Goal: Information Seeking & Learning: Learn about a topic

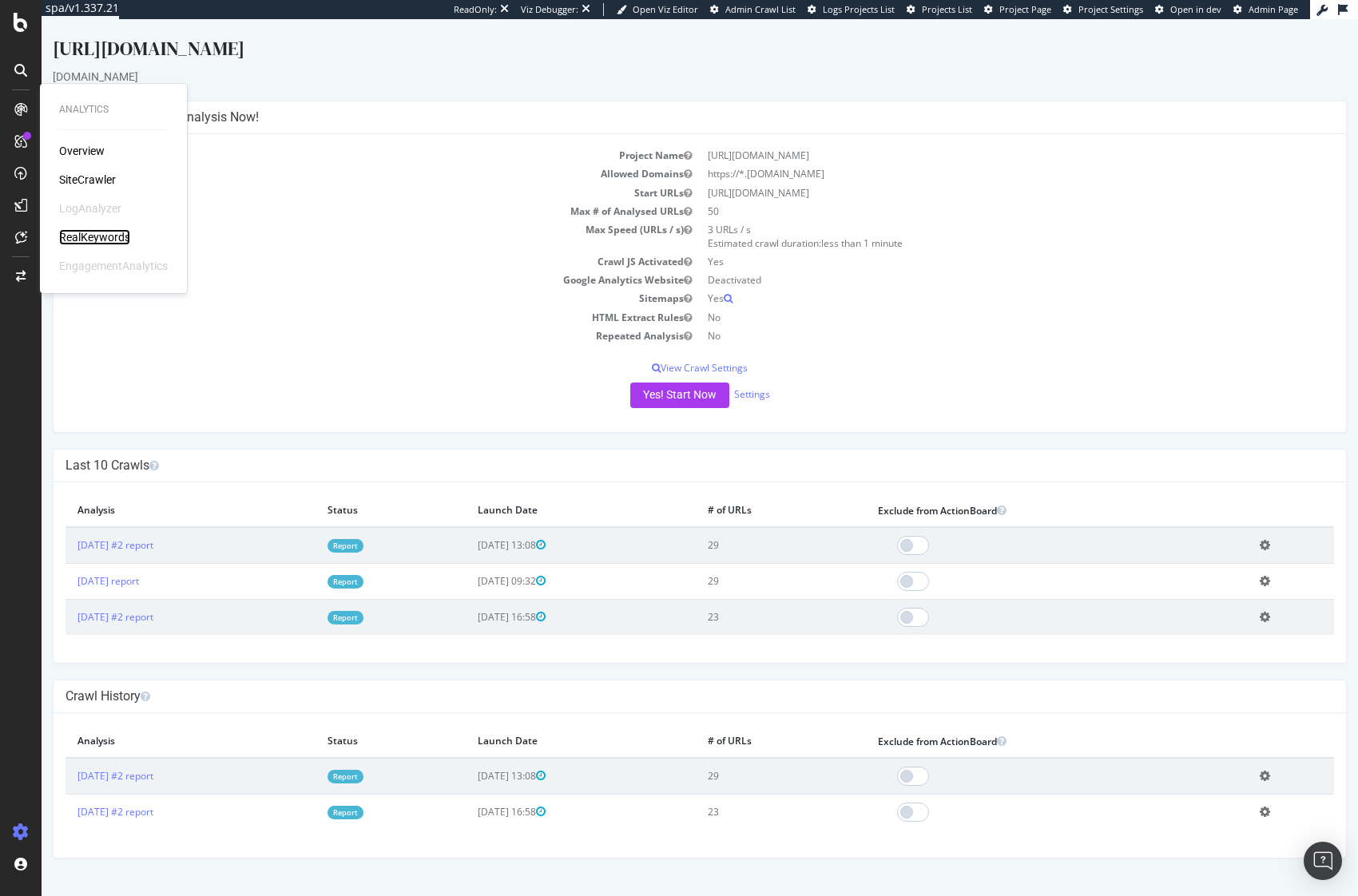
click at [84, 238] on div "RealKeywords" at bounding box center [94, 236] width 71 height 16
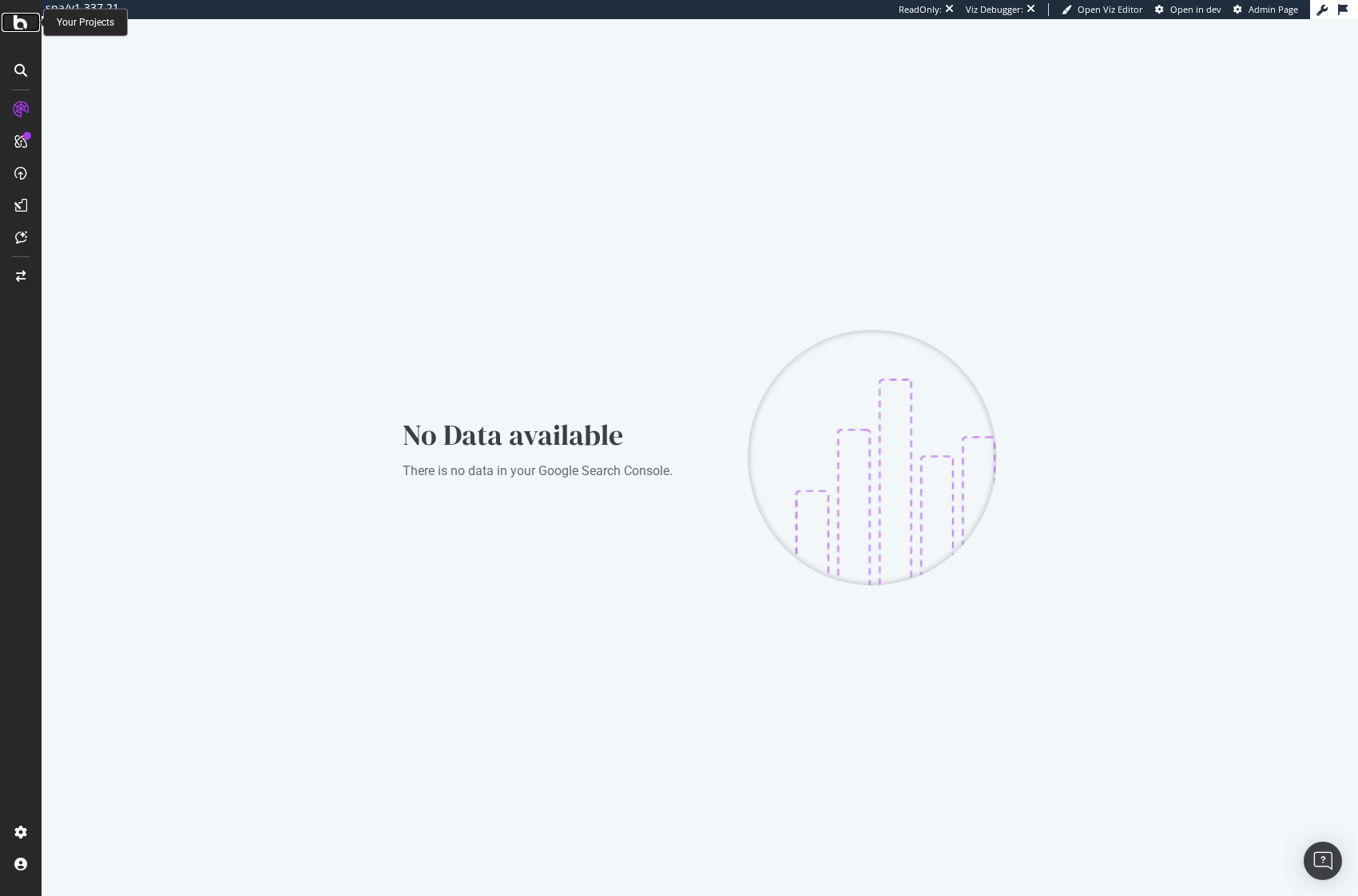
click at [15, 23] on icon at bounding box center [21, 22] width 15 height 19
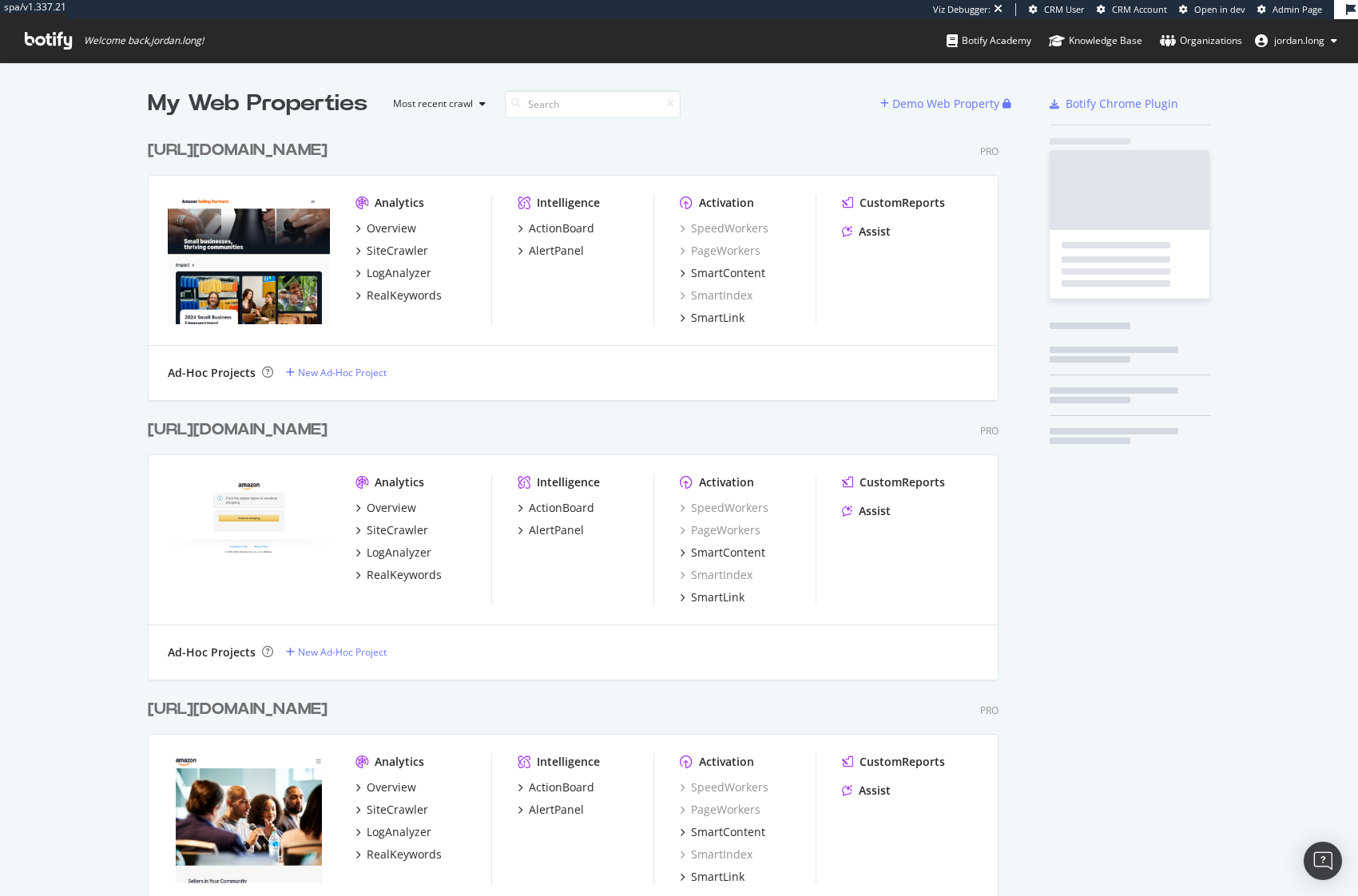
scroll to position [827, 852]
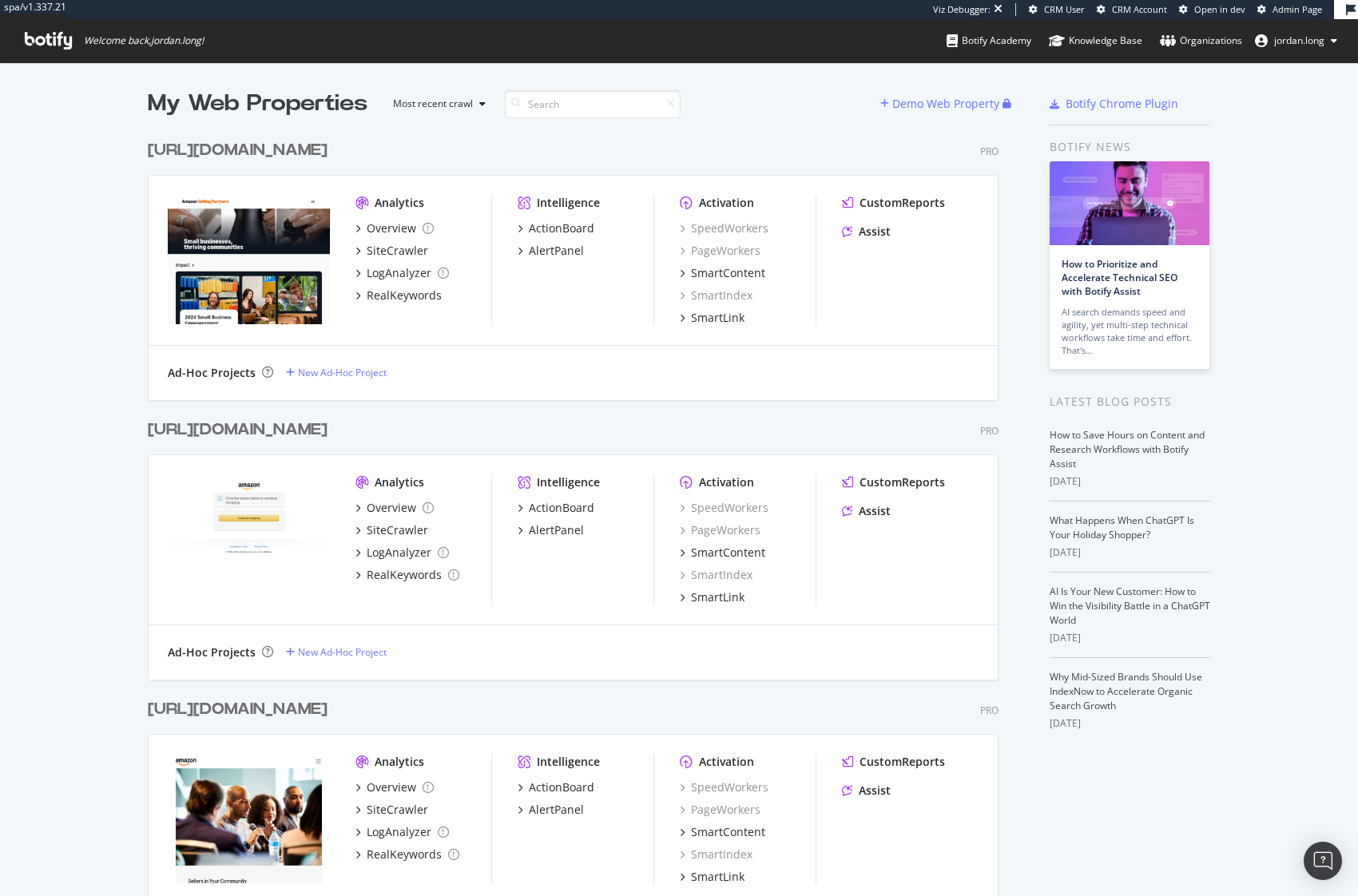
click at [305, 147] on div "[URL][DOMAIN_NAME]" at bounding box center [237, 150] width 180 height 23
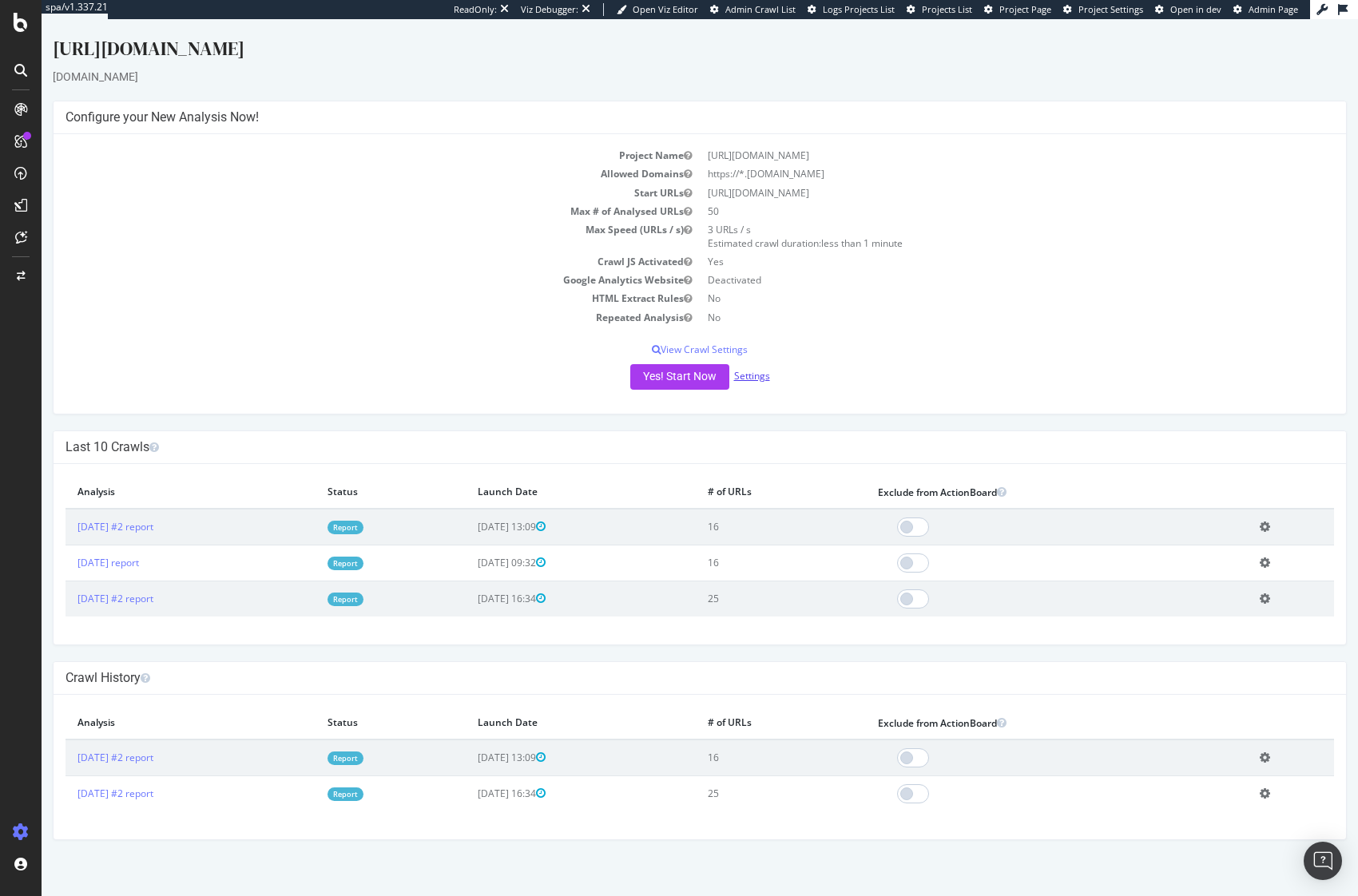
click at [749, 379] on link "Settings" at bounding box center [752, 376] width 36 height 14
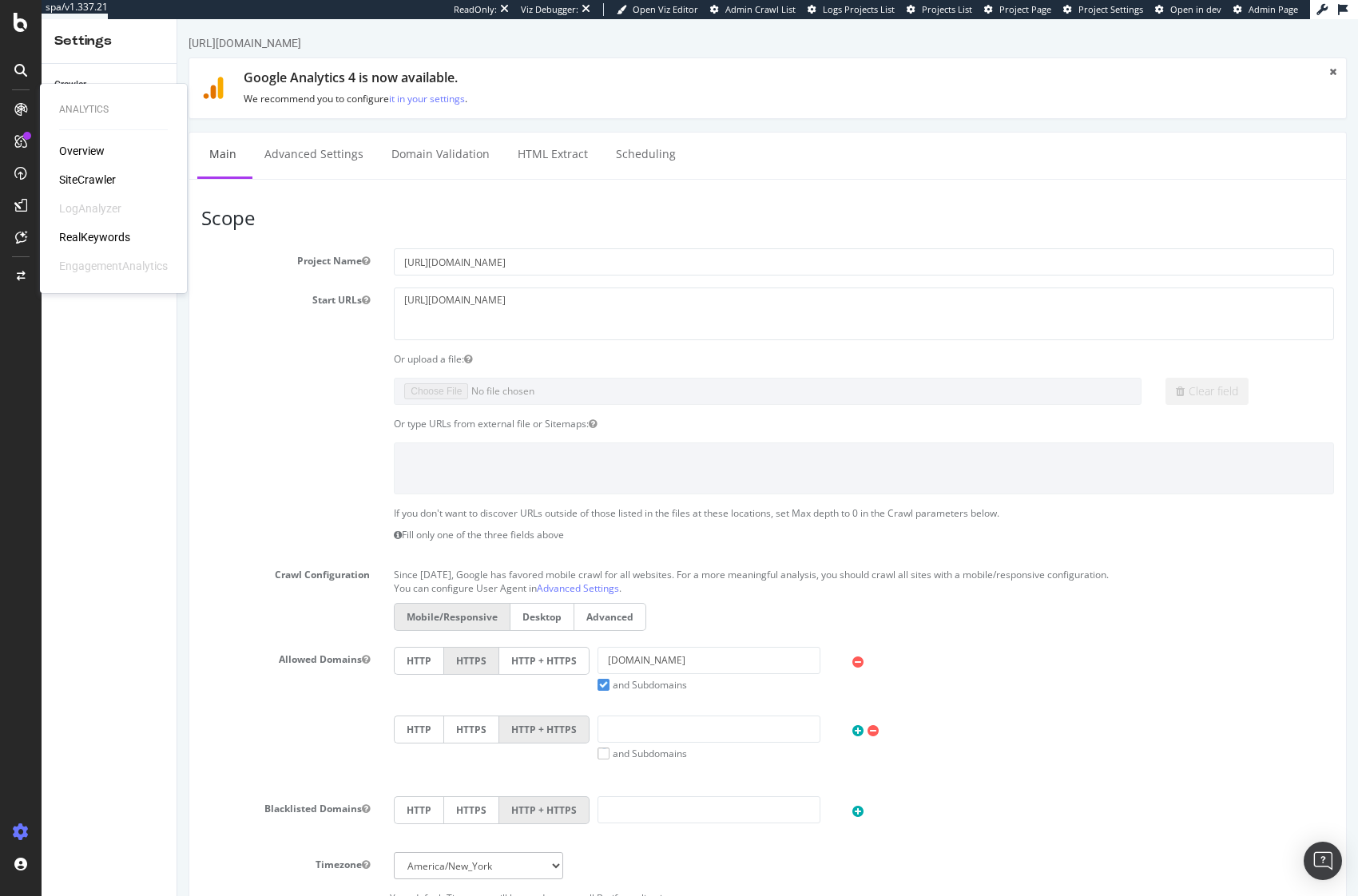
click at [95, 239] on div "RealKeywords" at bounding box center [94, 236] width 71 height 16
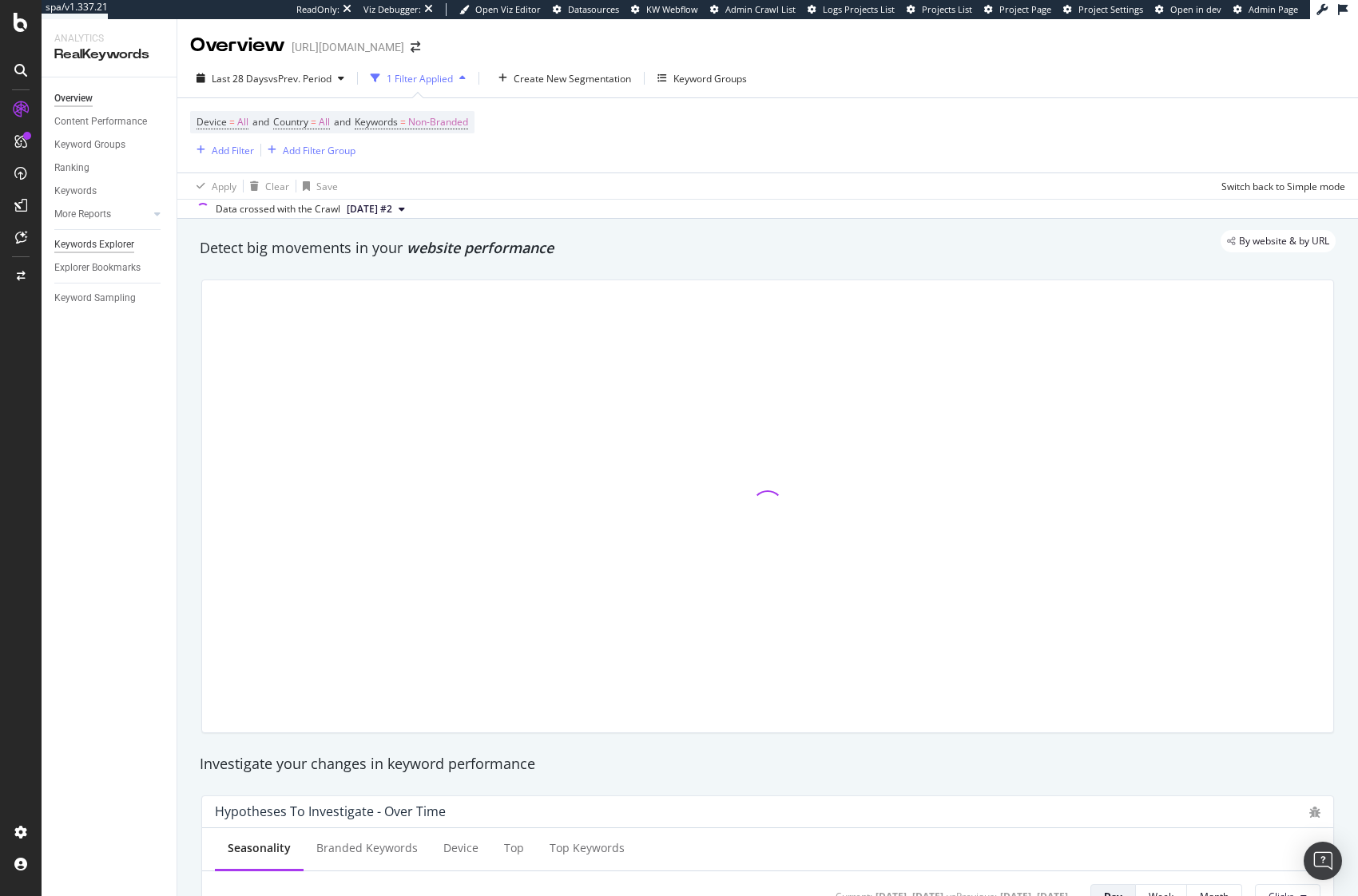
click at [132, 243] on div "Keywords Explorer" at bounding box center [94, 245] width 80 height 16
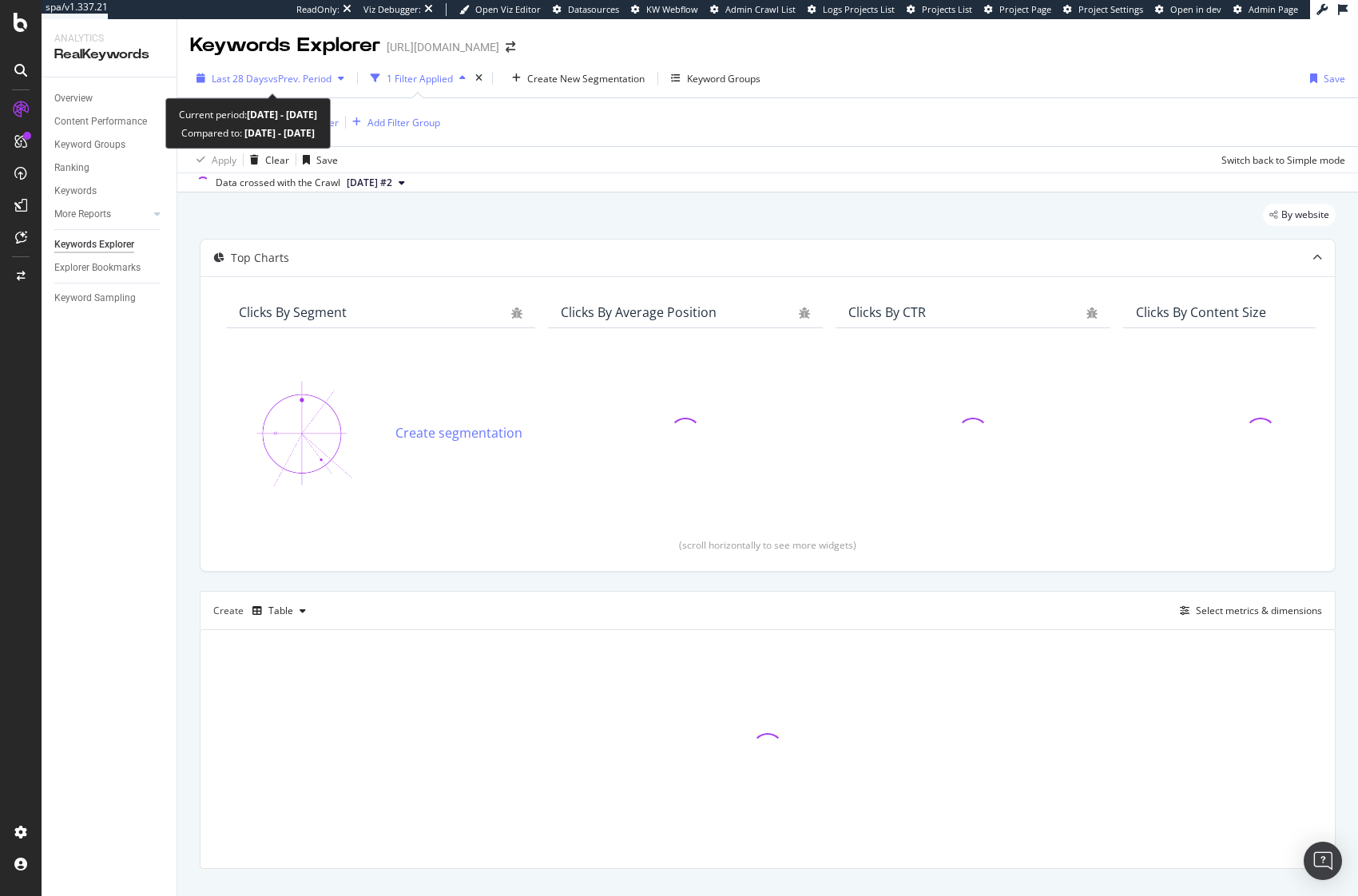
click at [258, 72] on span "Last 28 Days" at bounding box center [240, 79] width 57 height 14
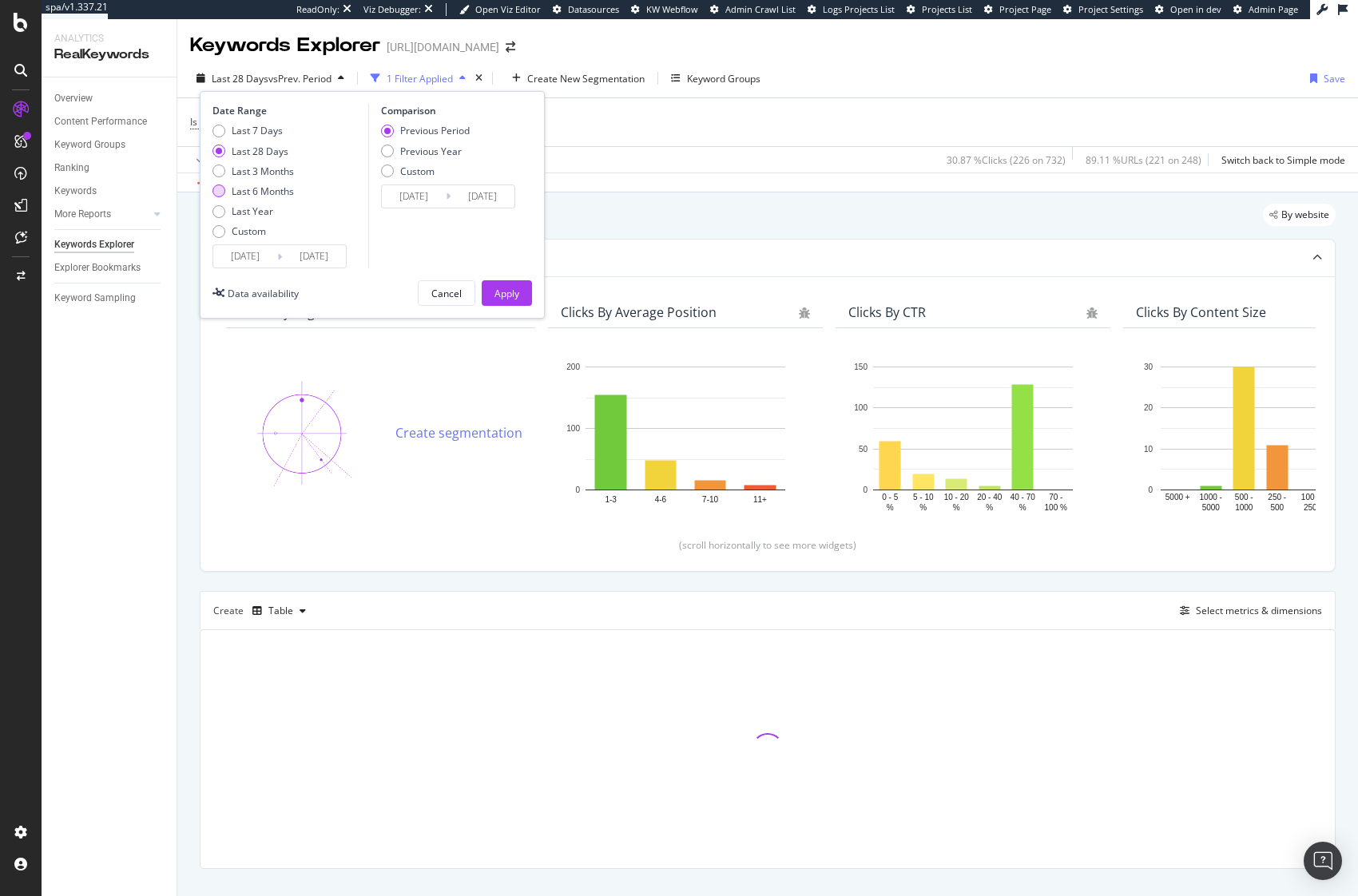
click at [258, 193] on div "Last 6 Months" at bounding box center [263, 191] width 62 height 14
type input "[DATE]"
click at [498, 295] on div "Apply" at bounding box center [507, 293] width 25 height 14
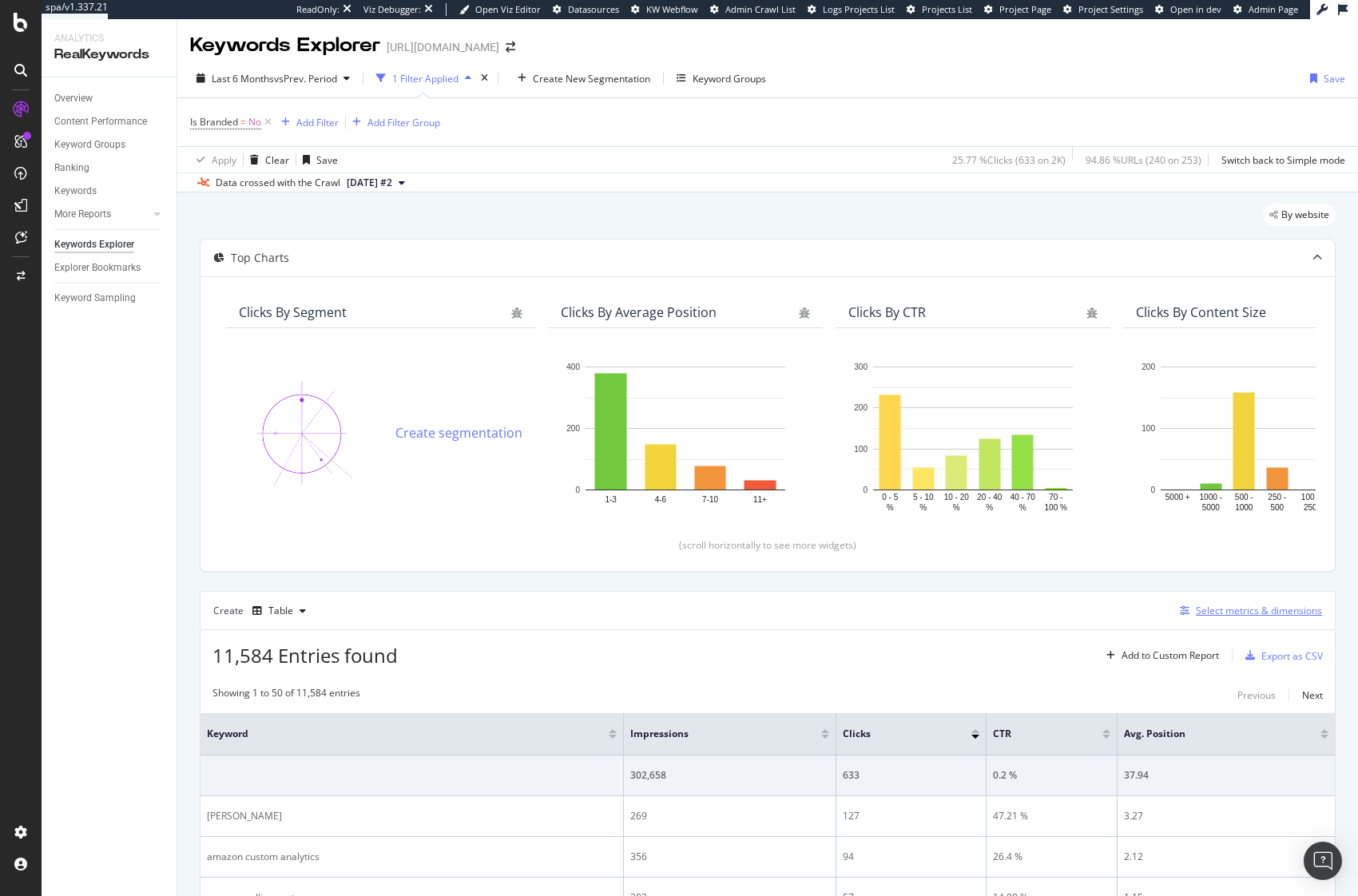
click at [1214, 609] on div "Select metrics & dimensions" at bounding box center [1259, 610] width 126 height 14
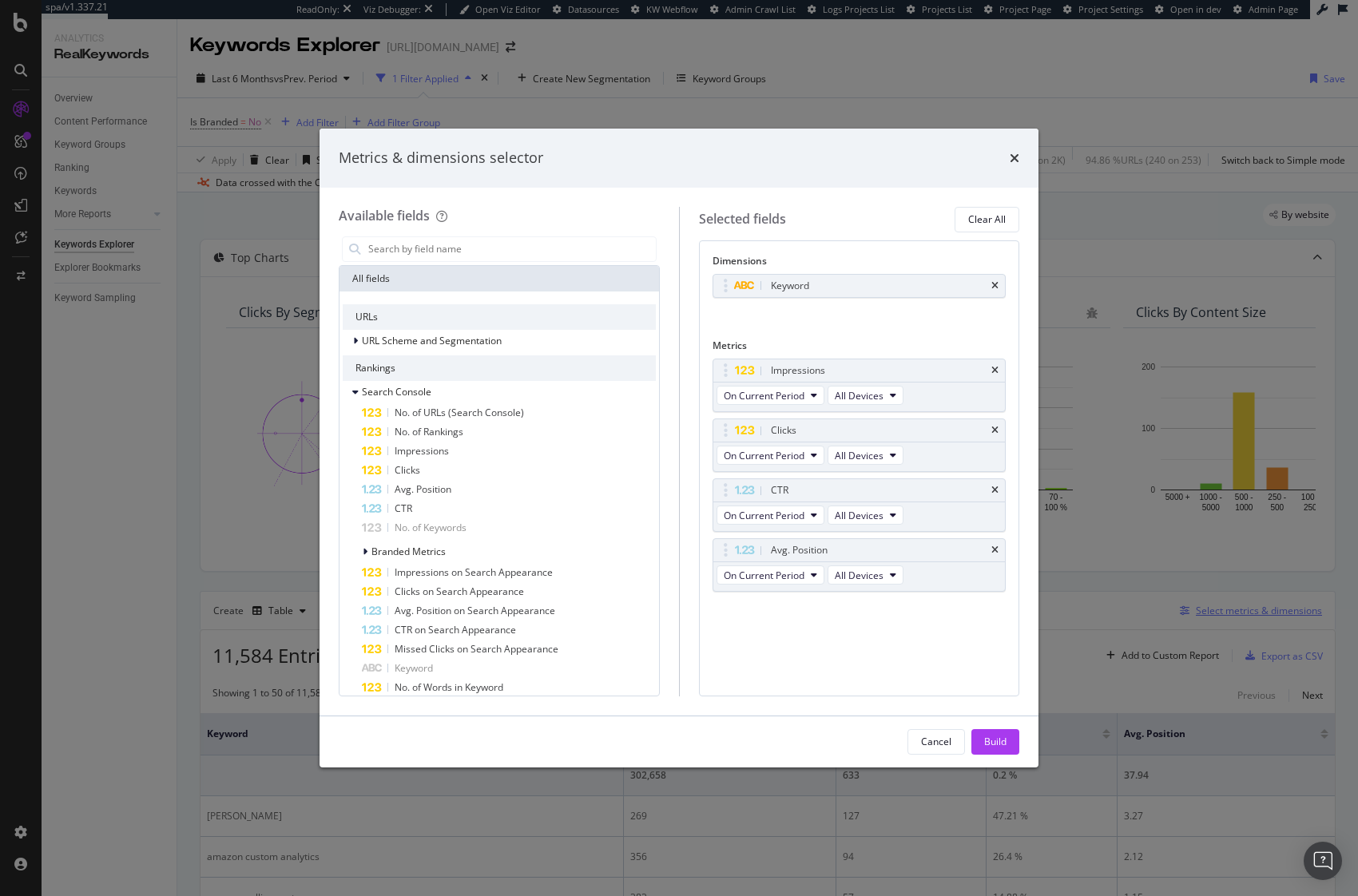
click at [1201, 606] on div "Metrics & dimensions selector Available fields All fields URLs URL Scheme and S…" at bounding box center [679, 448] width 1358 height 896
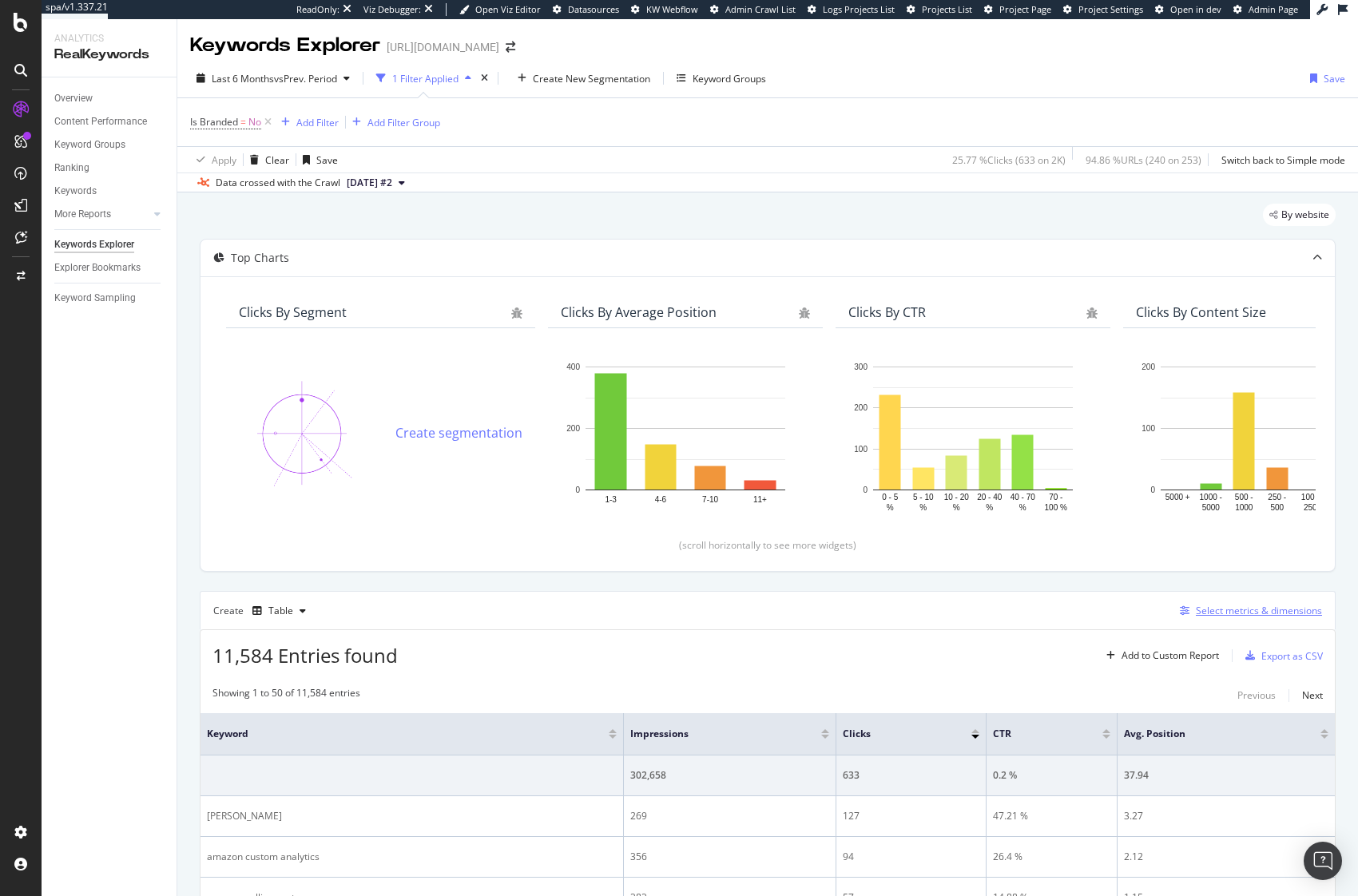
click at [1201, 606] on div "Select metrics & dimensions" at bounding box center [1259, 610] width 126 height 14
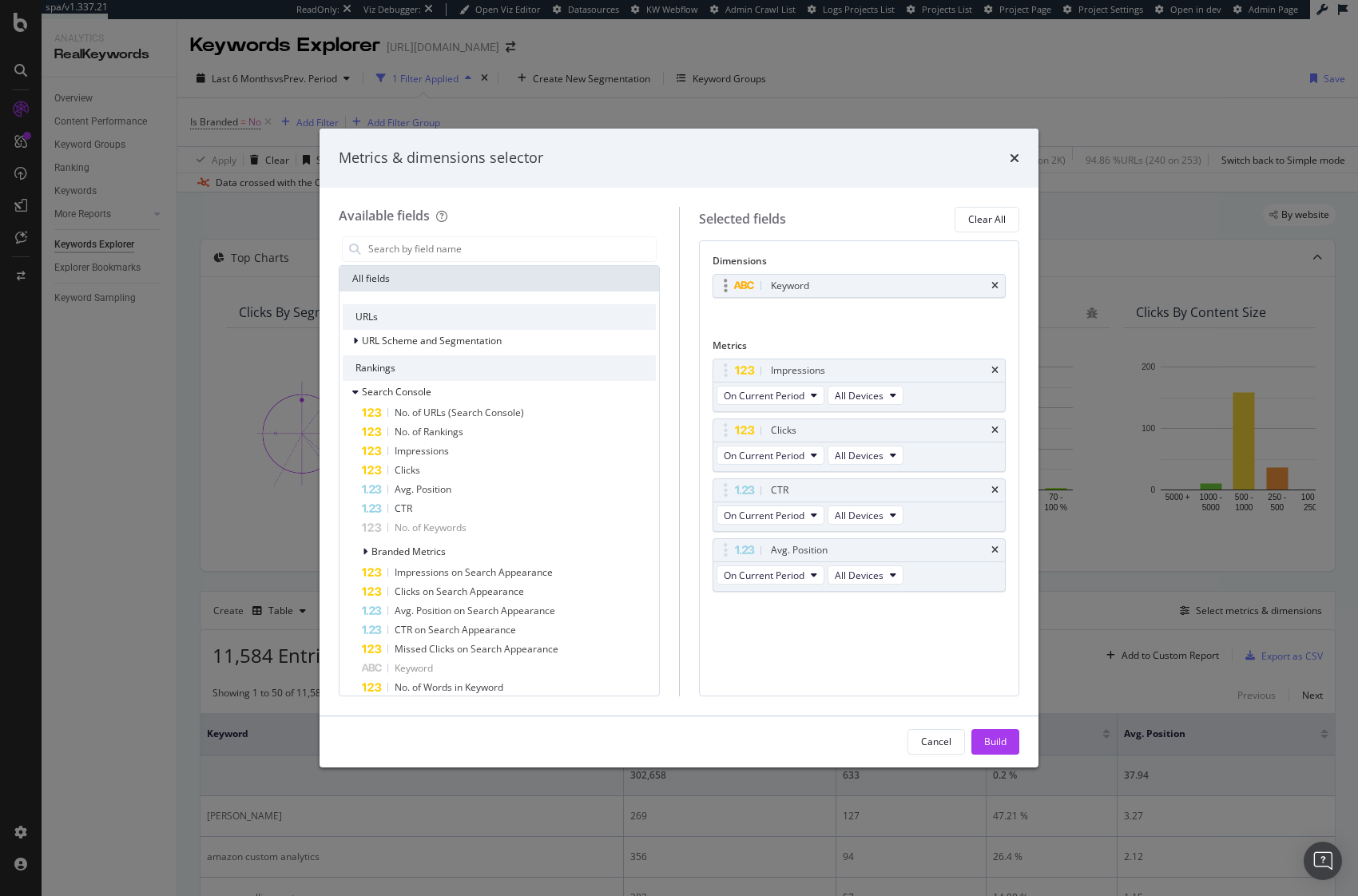
click at [999, 286] on div "Keyword" at bounding box center [859, 286] width 292 height 22
click at [490, 256] on input "modal" at bounding box center [511, 249] width 289 height 24
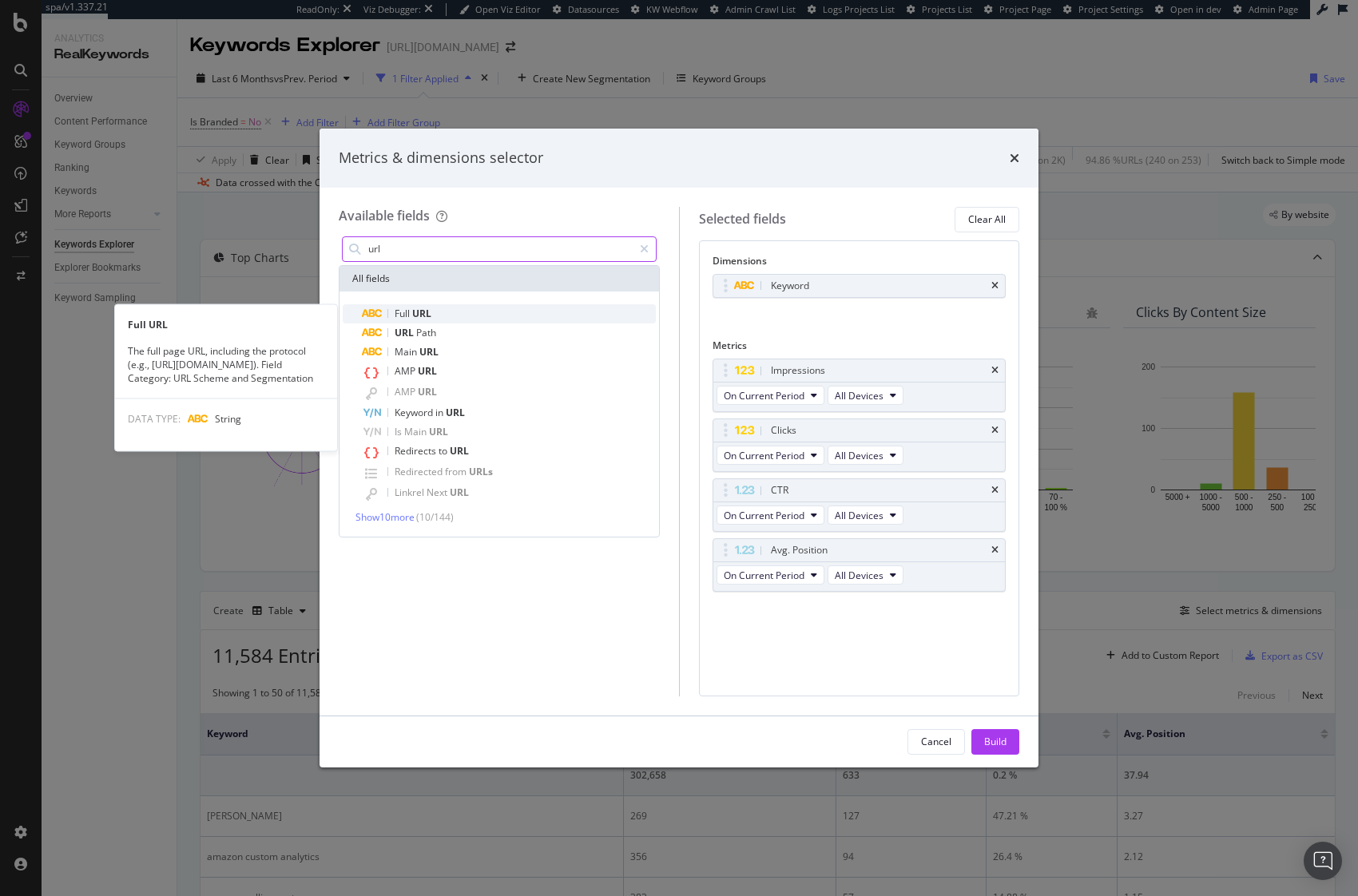
type input "url"
click at [475, 317] on div "Full URL" at bounding box center [509, 313] width 294 height 19
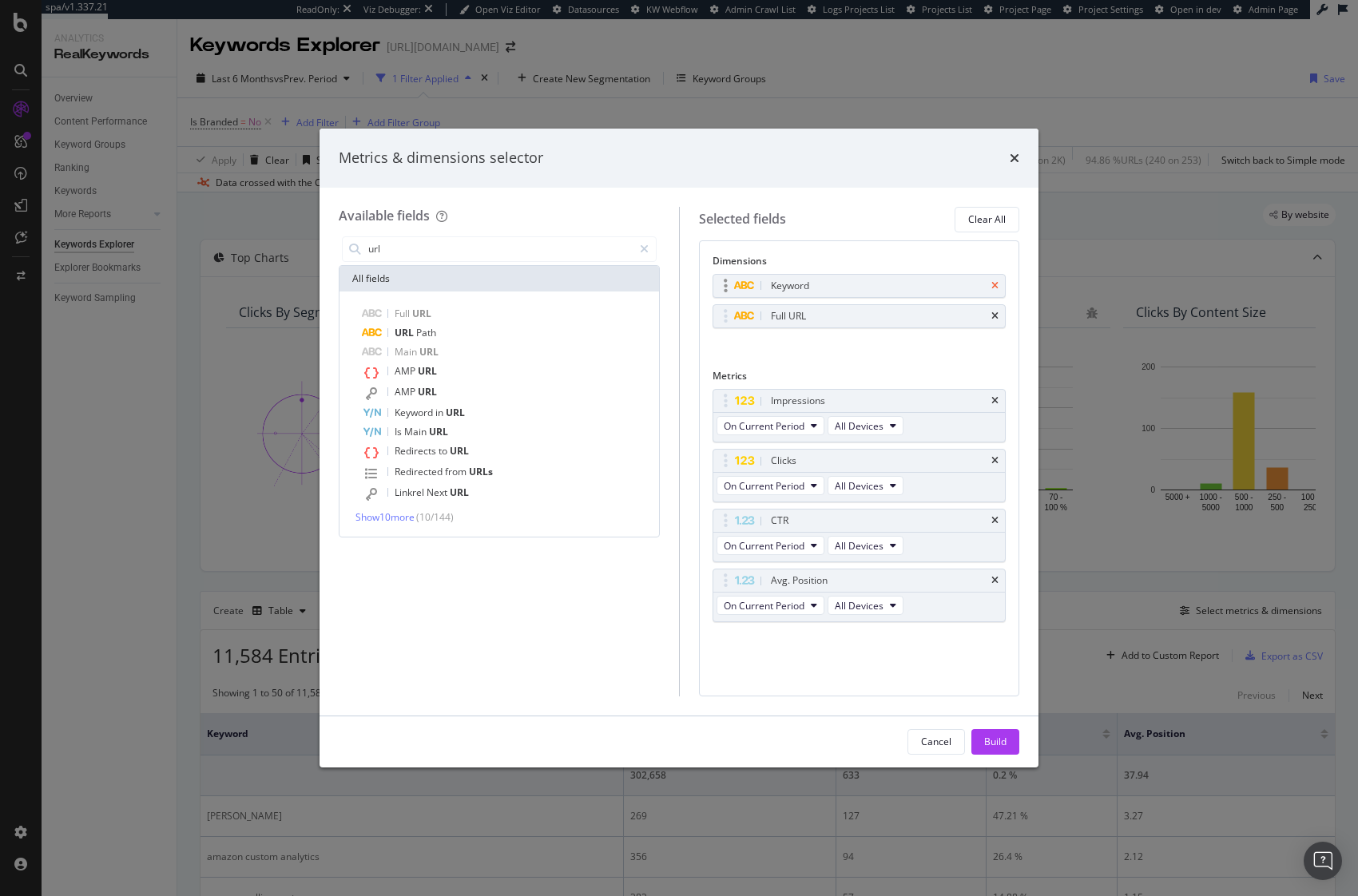
click at [996, 286] on icon "times" at bounding box center [994, 286] width 7 height 10
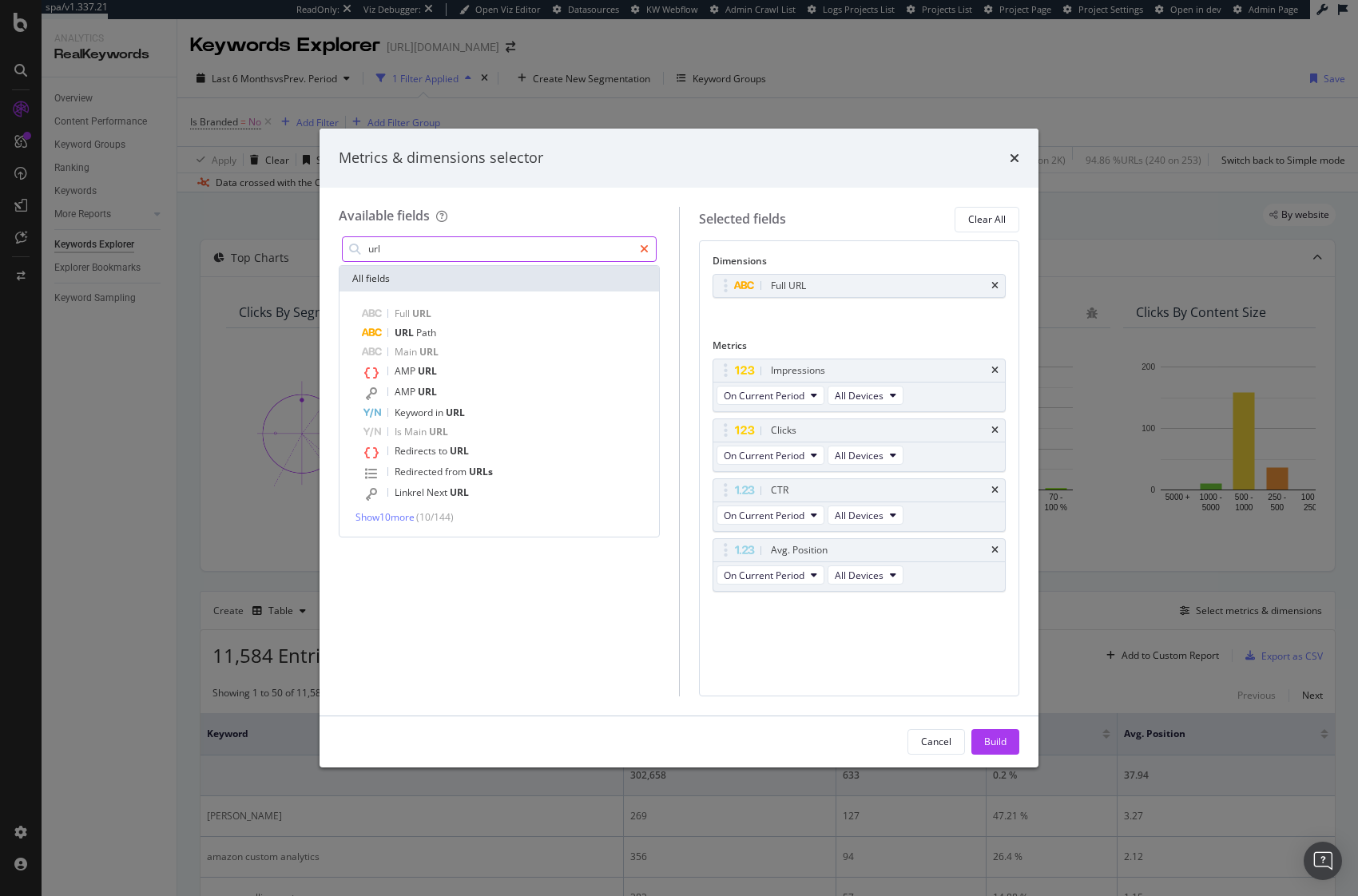
click at [644, 250] on icon "modal" at bounding box center [644, 249] width 9 height 11
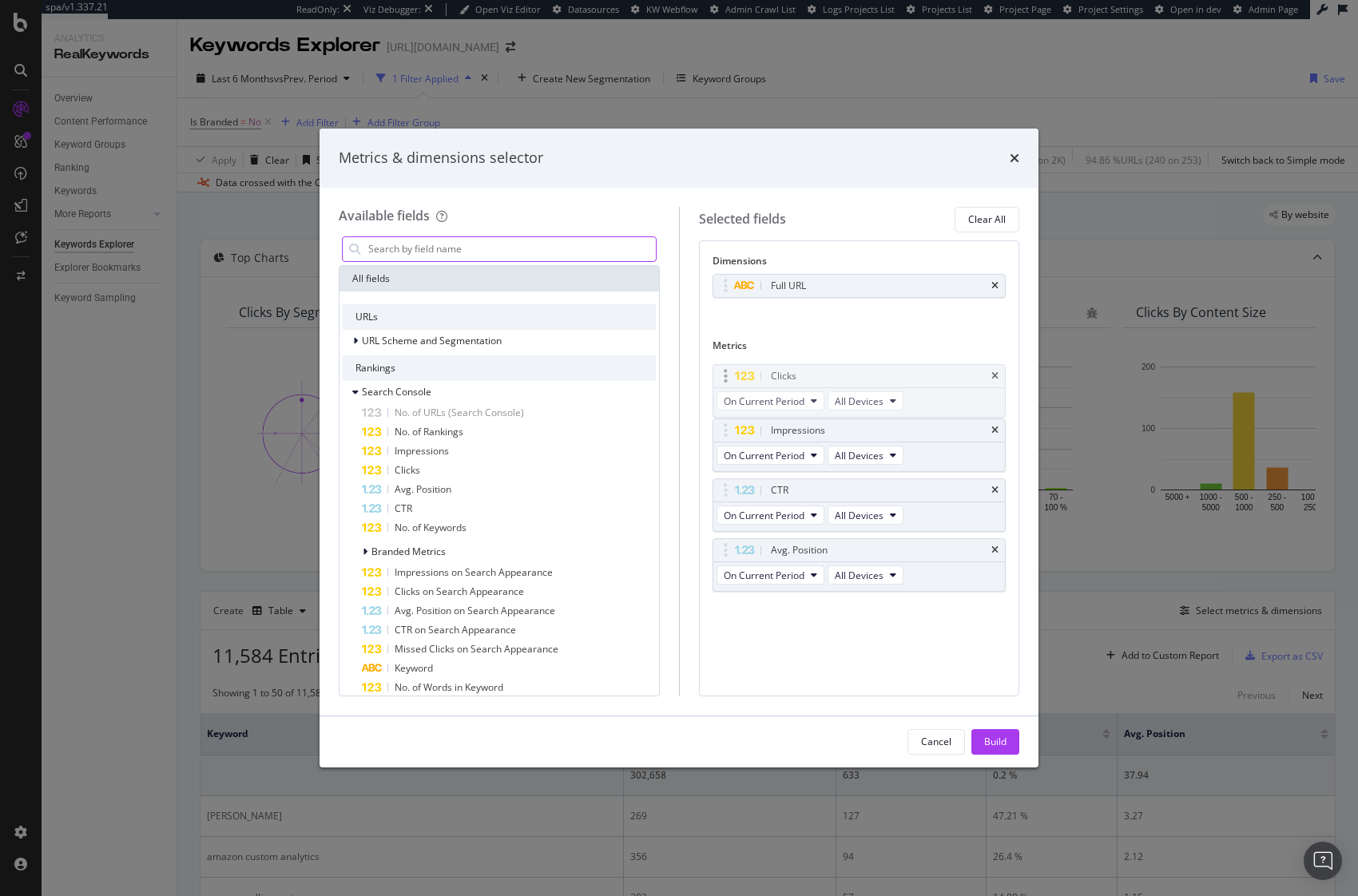
drag, startPoint x: 723, startPoint y: 427, endPoint x: 723, endPoint y: 369, distance: 58.0
click at [723, 373] on body "spa/v1.337.21 ReadOnly: Viz Debugger: Open Viz Editor Datasources KW Webflow Ad…" at bounding box center [679, 448] width 1358 height 896
click at [995, 744] on div "Build" at bounding box center [994, 742] width 22 height 14
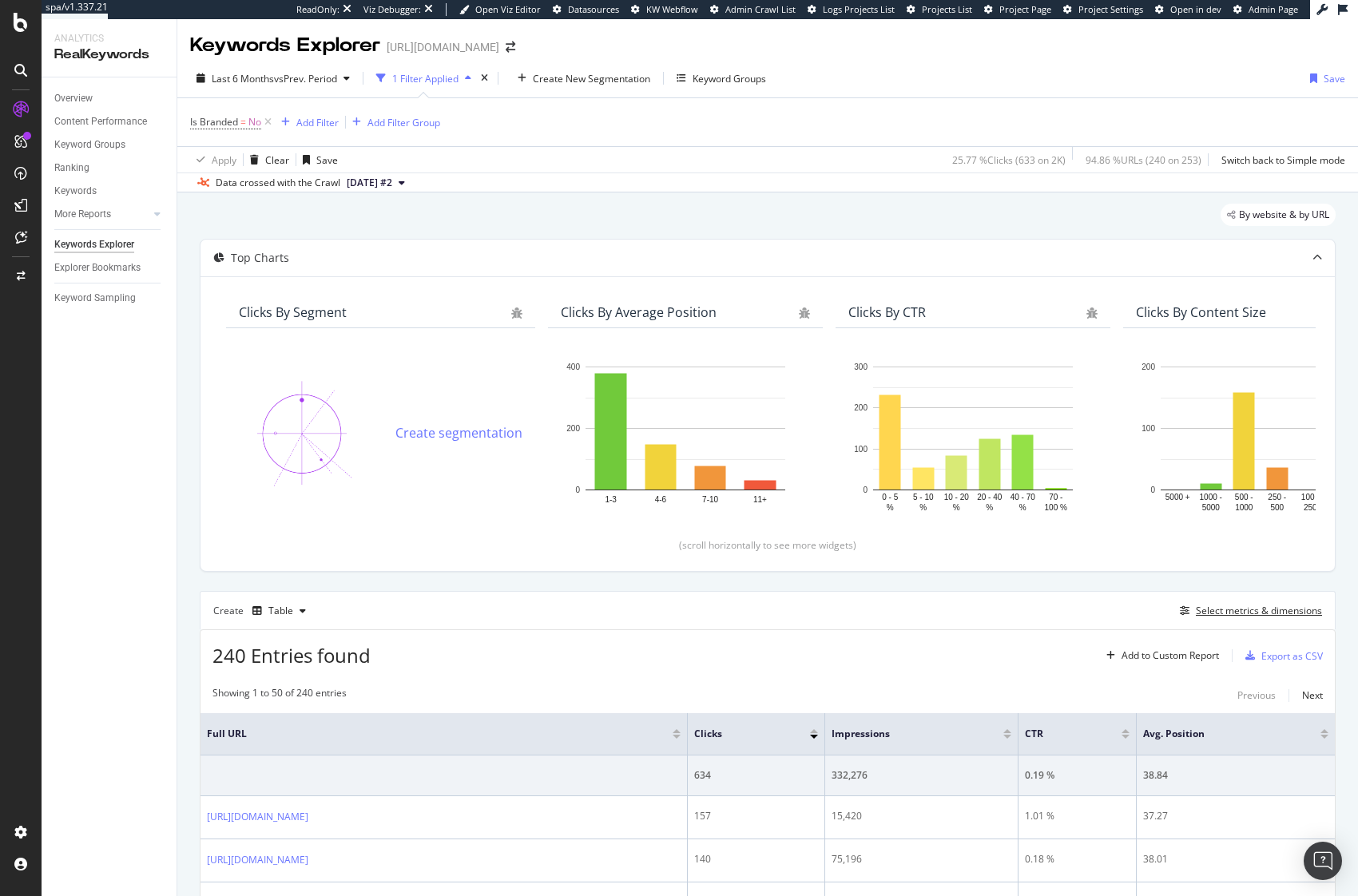
scroll to position [332, 0]
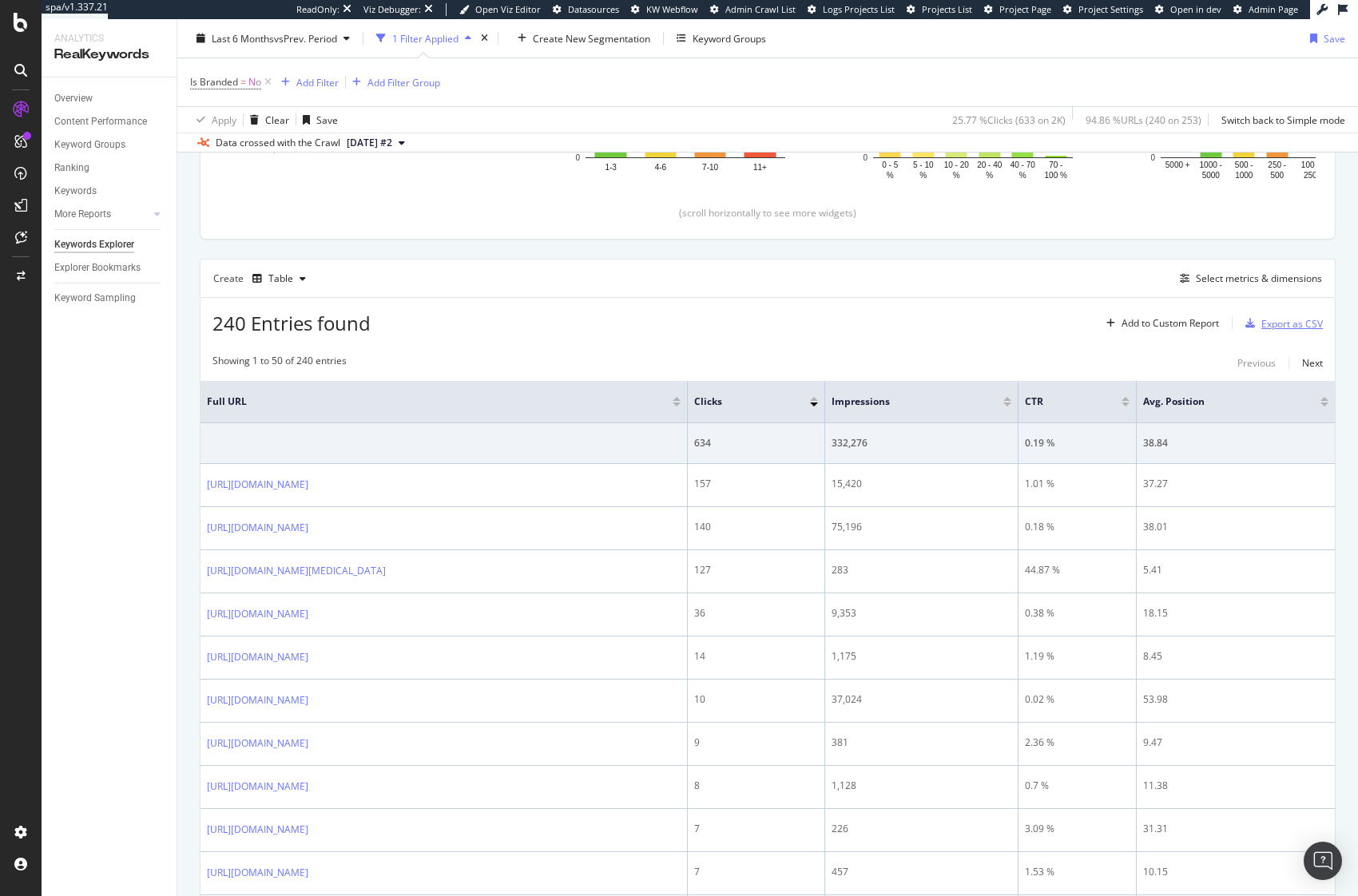
click at [1278, 322] on div "Export as CSV" at bounding box center [1292, 323] width 62 height 14
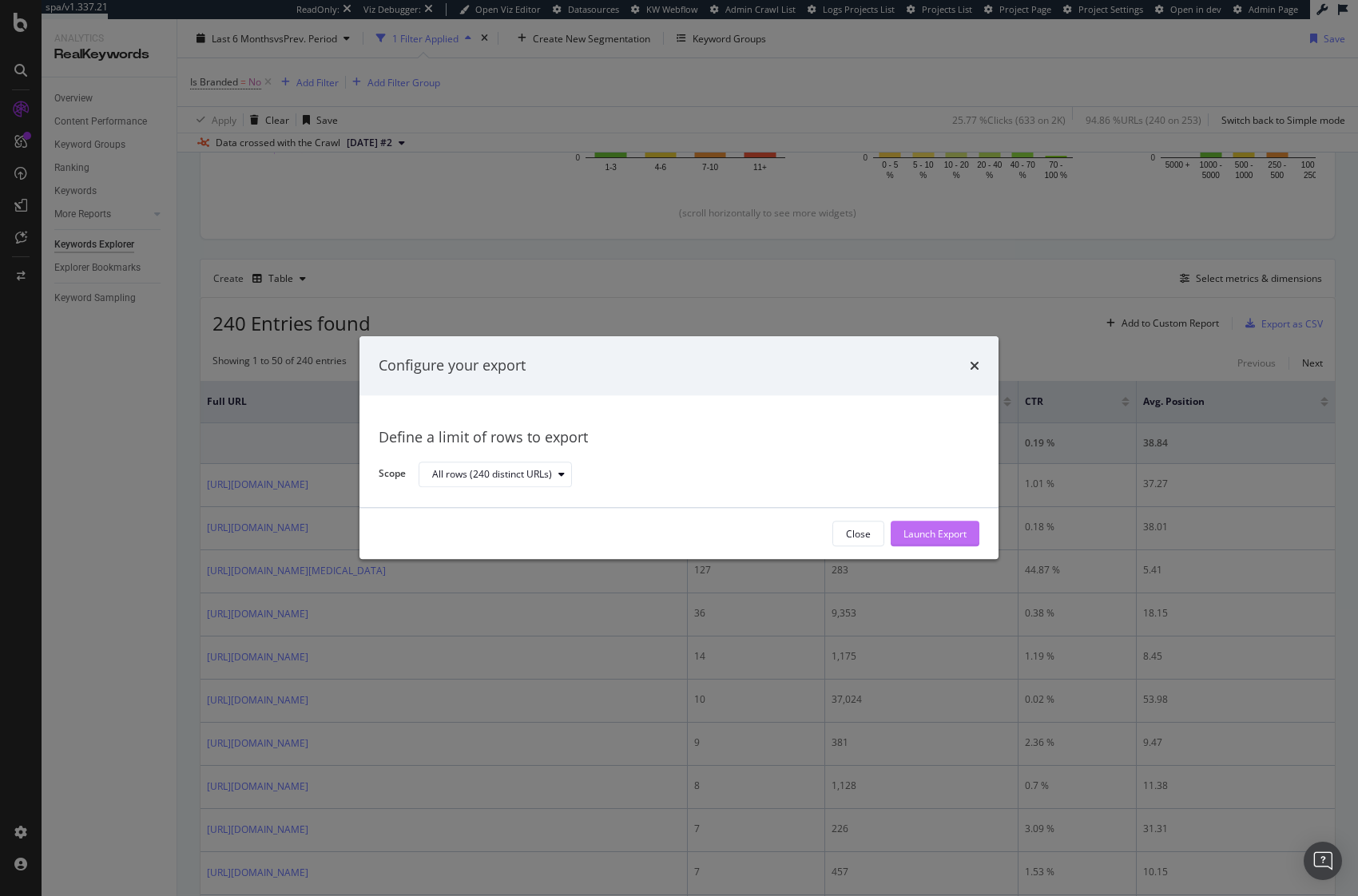
click at [933, 528] on div "Launch Export" at bounding box center [935, 534] width 63 height 14
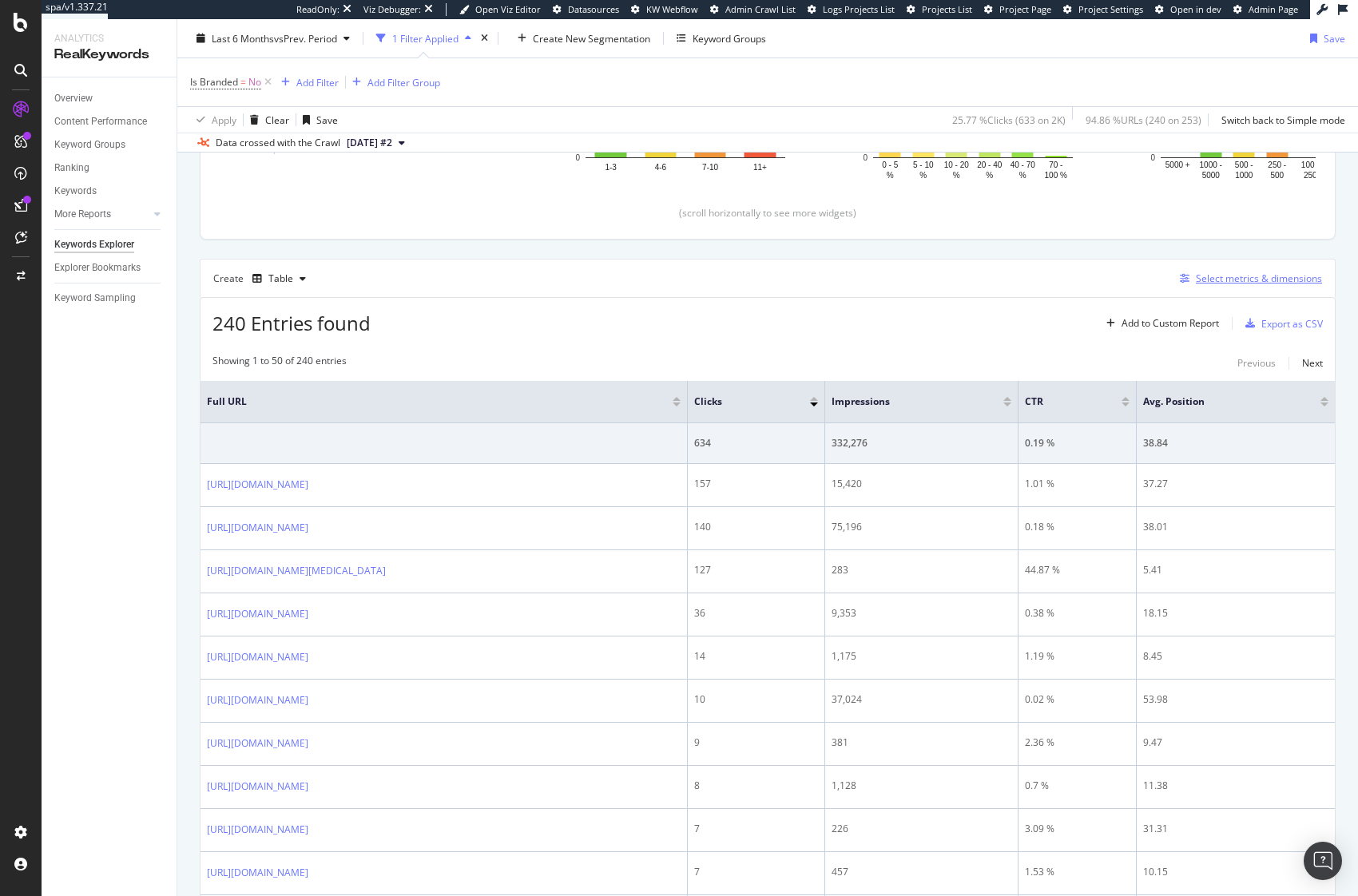
click at [1246, 277] on div "Select metrics & dimensions" at bounding box center [1259, 278] width 126 height 14
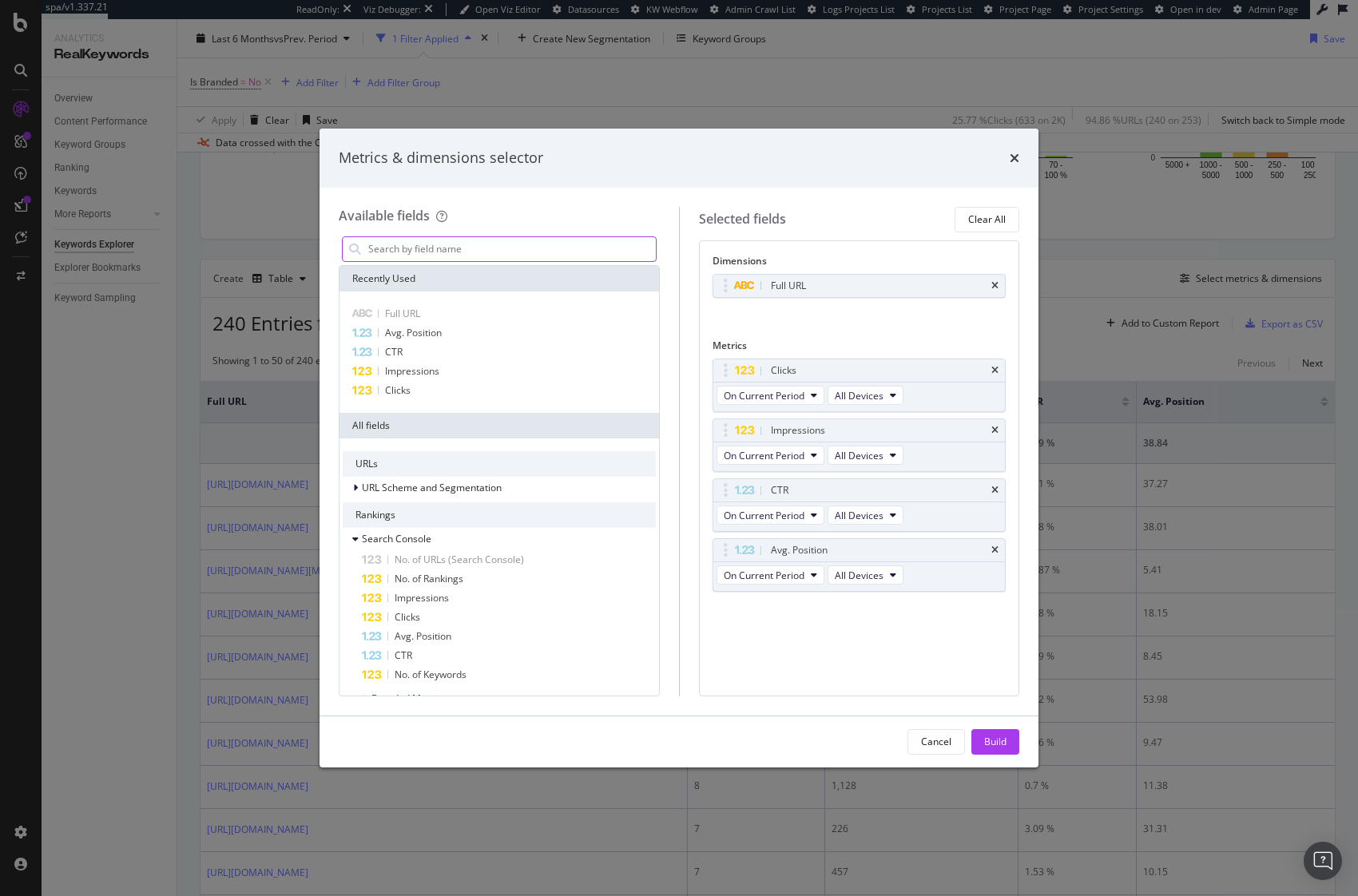
click at [496, 254] on input "modal" at bounding box center [511, 249] width 289 height 24
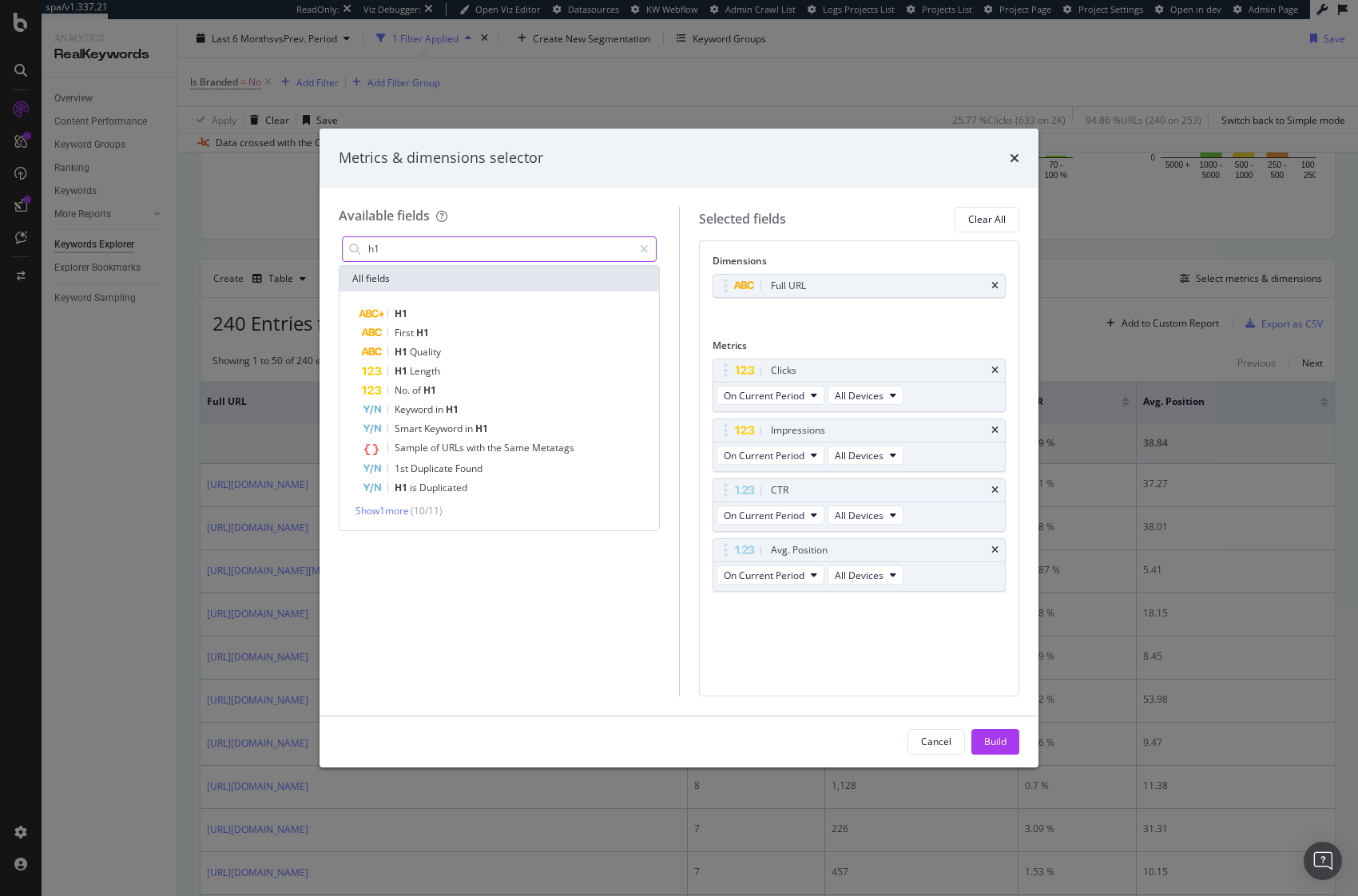
click at [463, 250] on input "h1" at bounding box center [500, 249] width 266 height 24
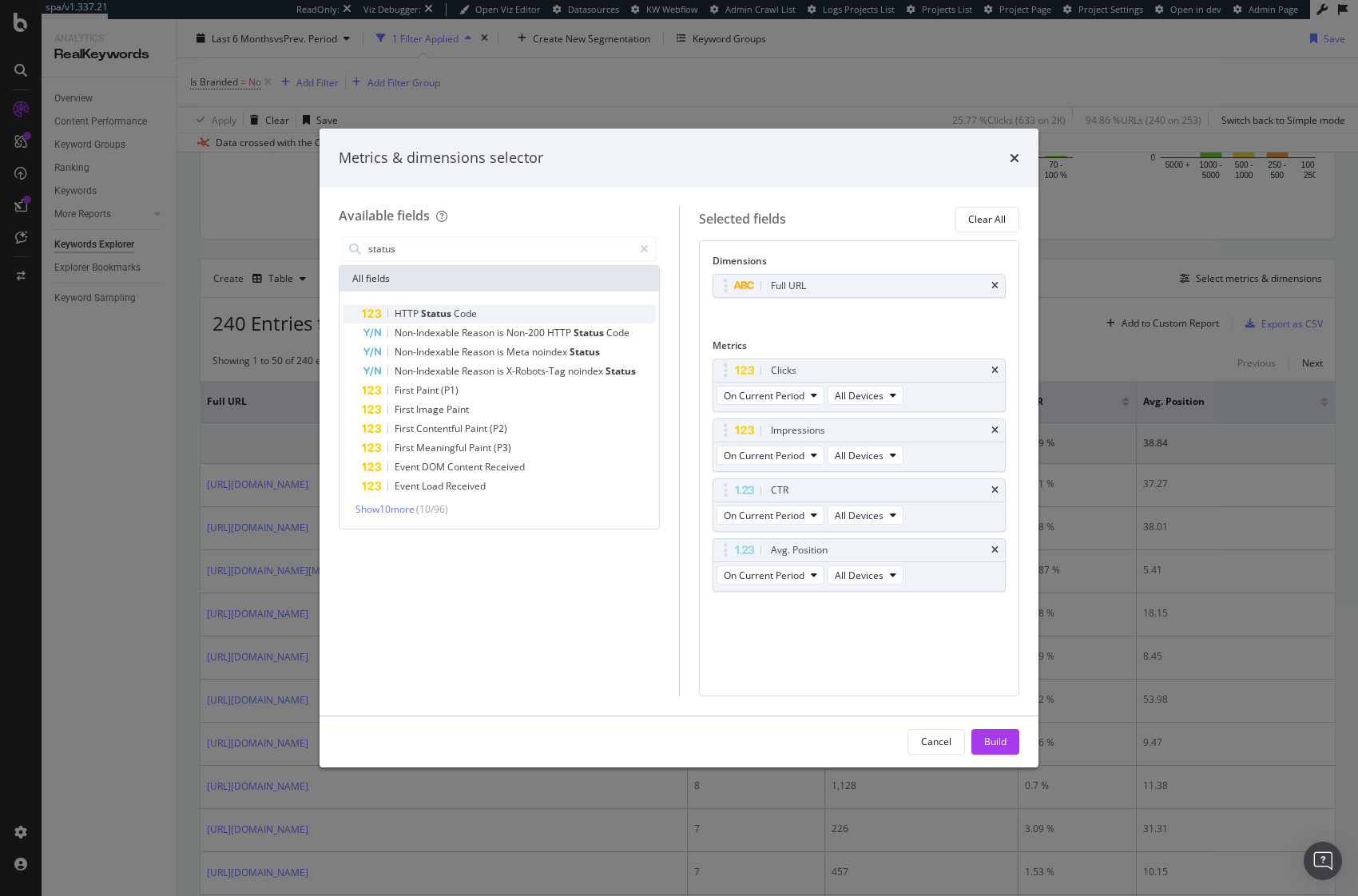
click at [423, 317] on span "Status" at bounding box center [437, 313] width 33 height 14
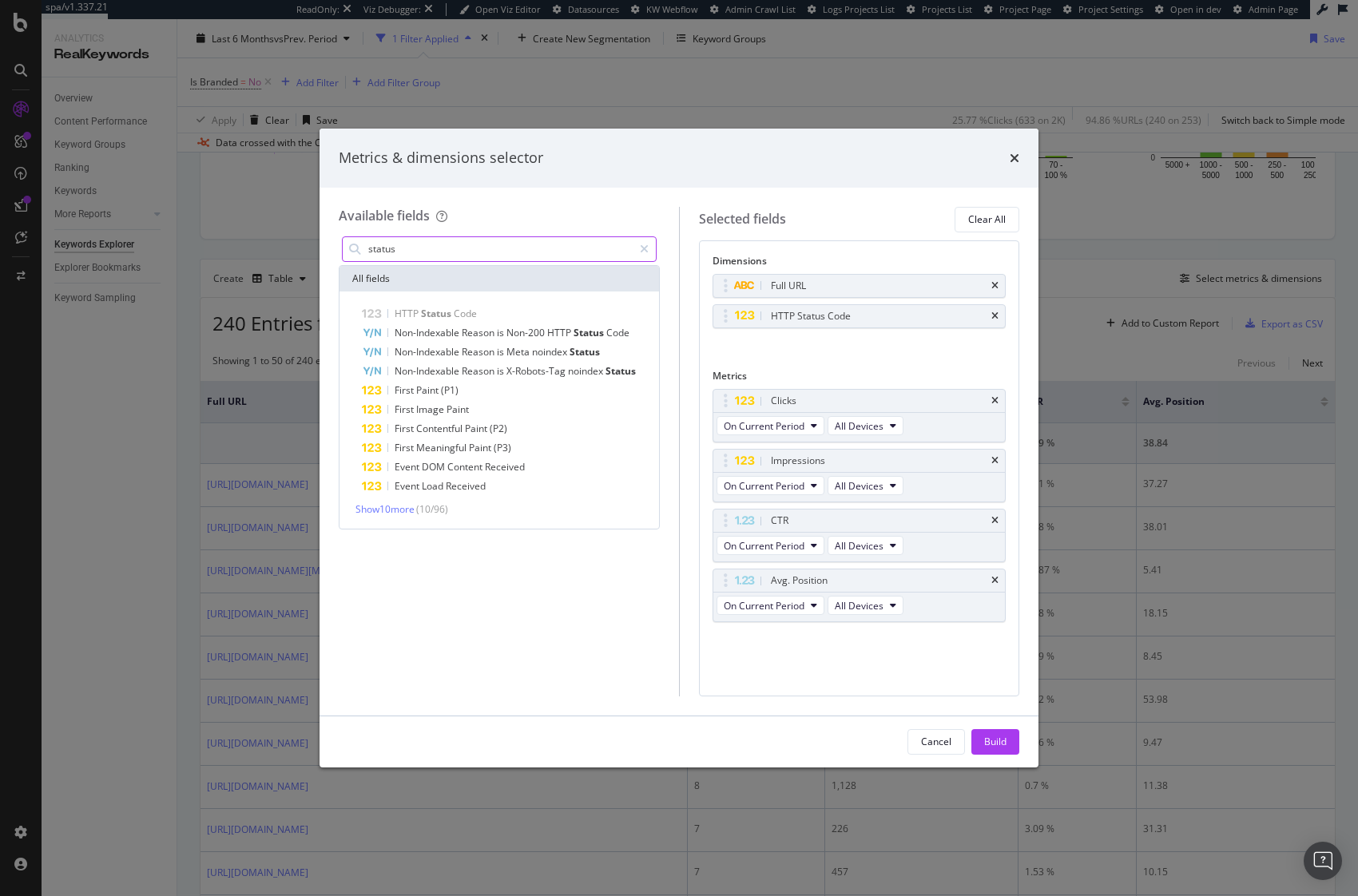
click at [419, 250] on input "status" at bounding box center [500, 249] width 266 height 24
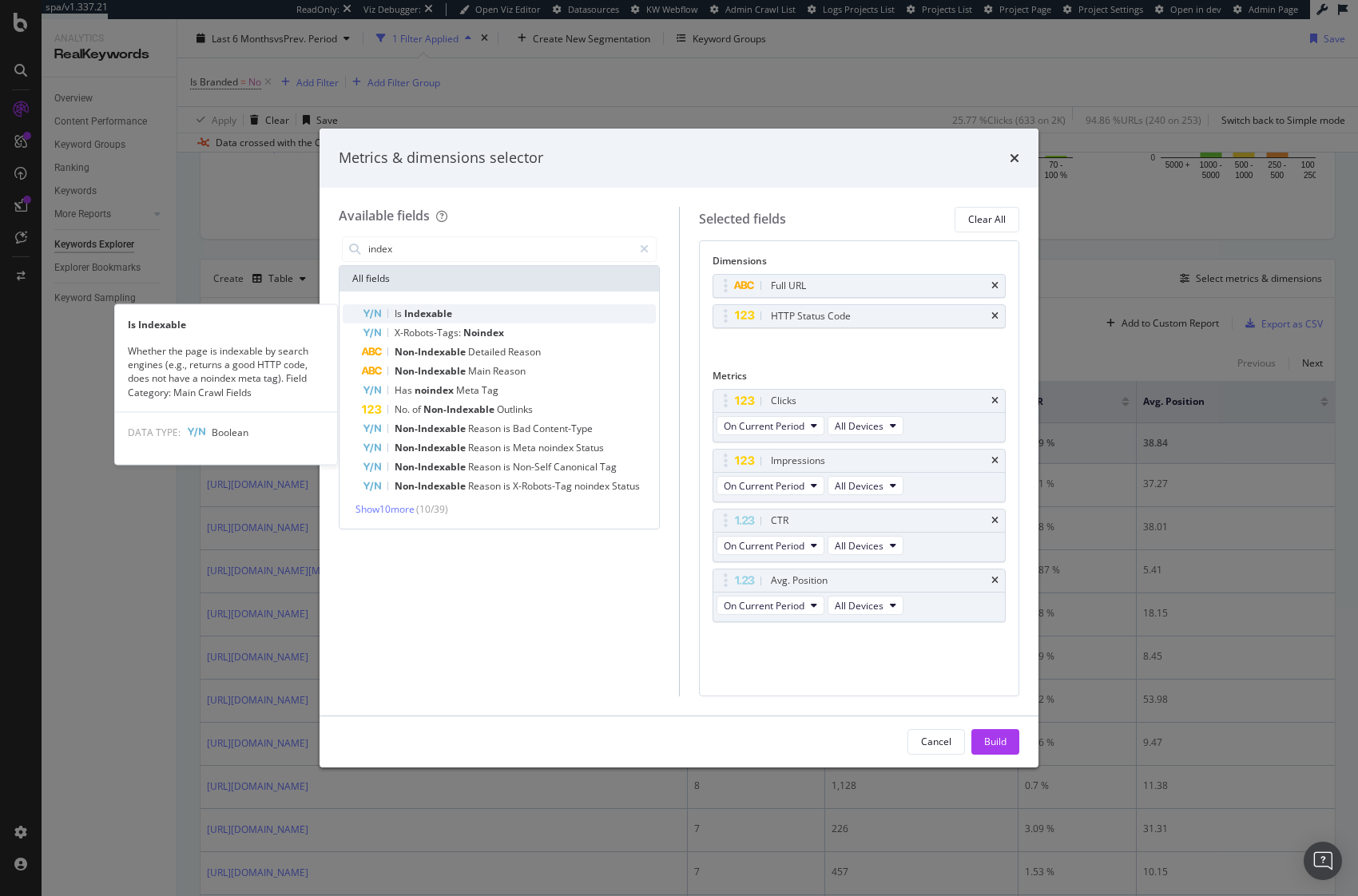
click at [425, 313] on span "Indexable" at bounding box center [428, 313] width 48 height 14
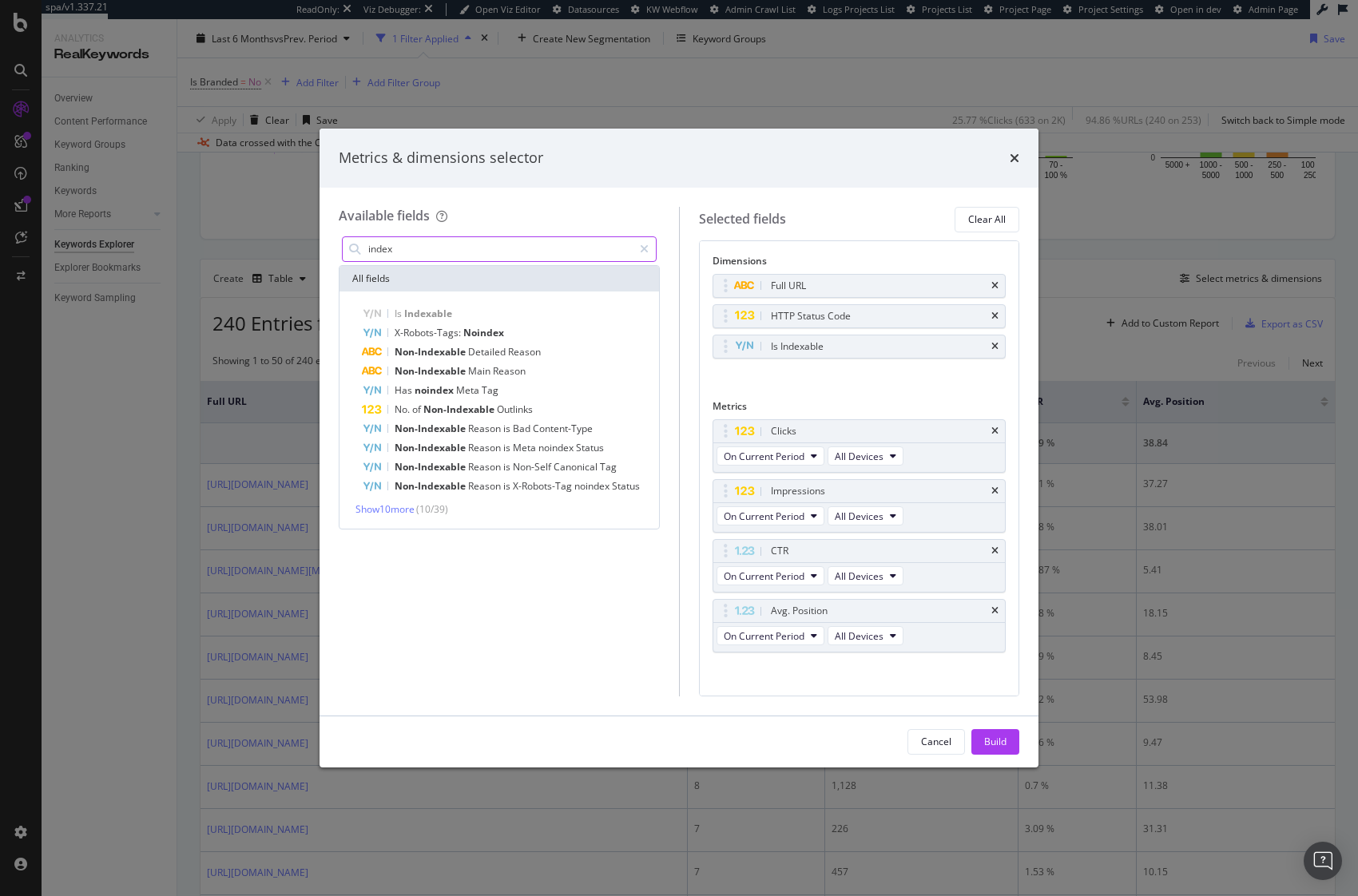
click at [405, 244] on input "index" at bounding box center [500, 249] width 266 height 24
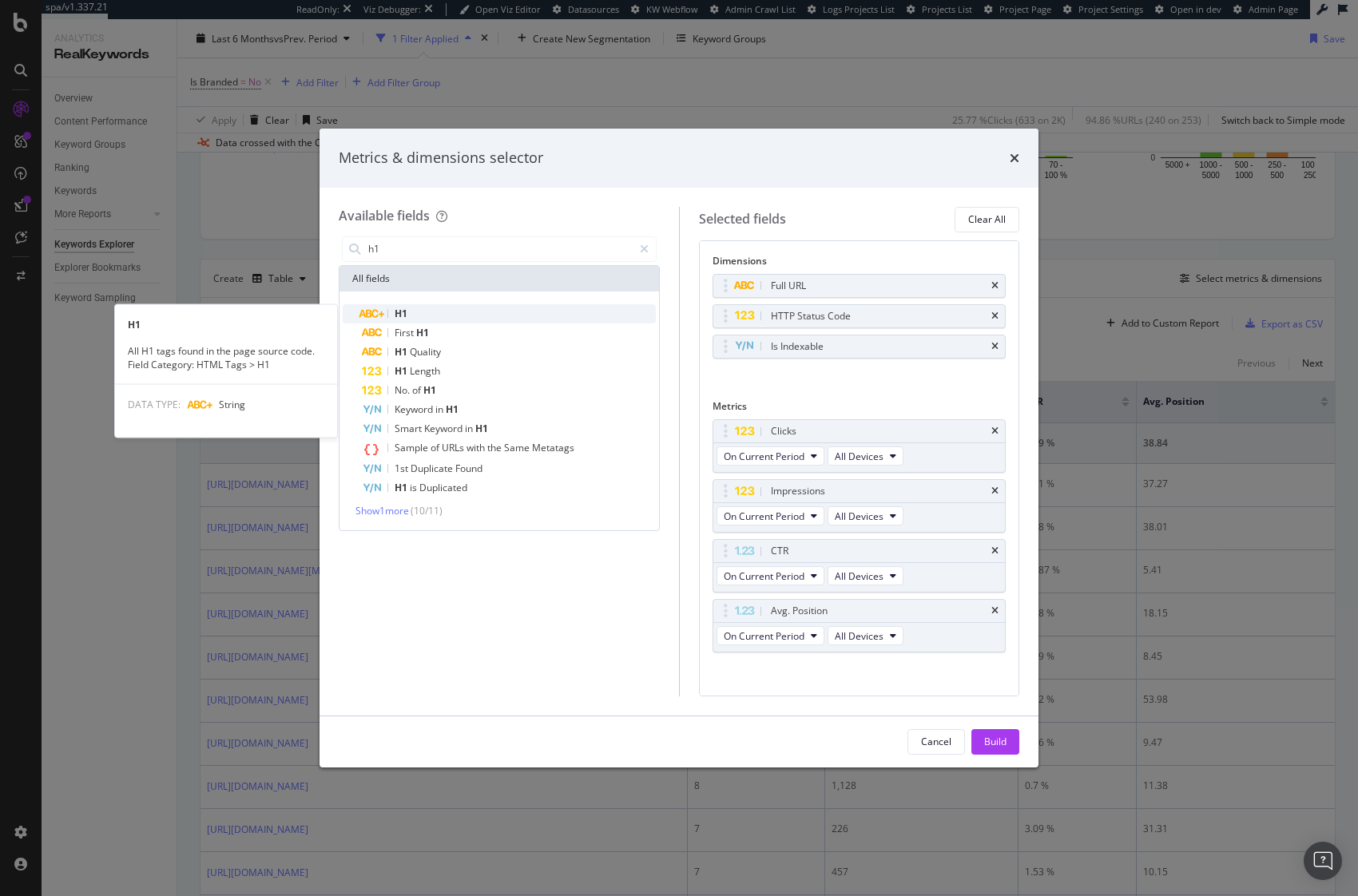
click at [410, 317] on div "H1" at bounding box center [509, 313] width 294 height 19
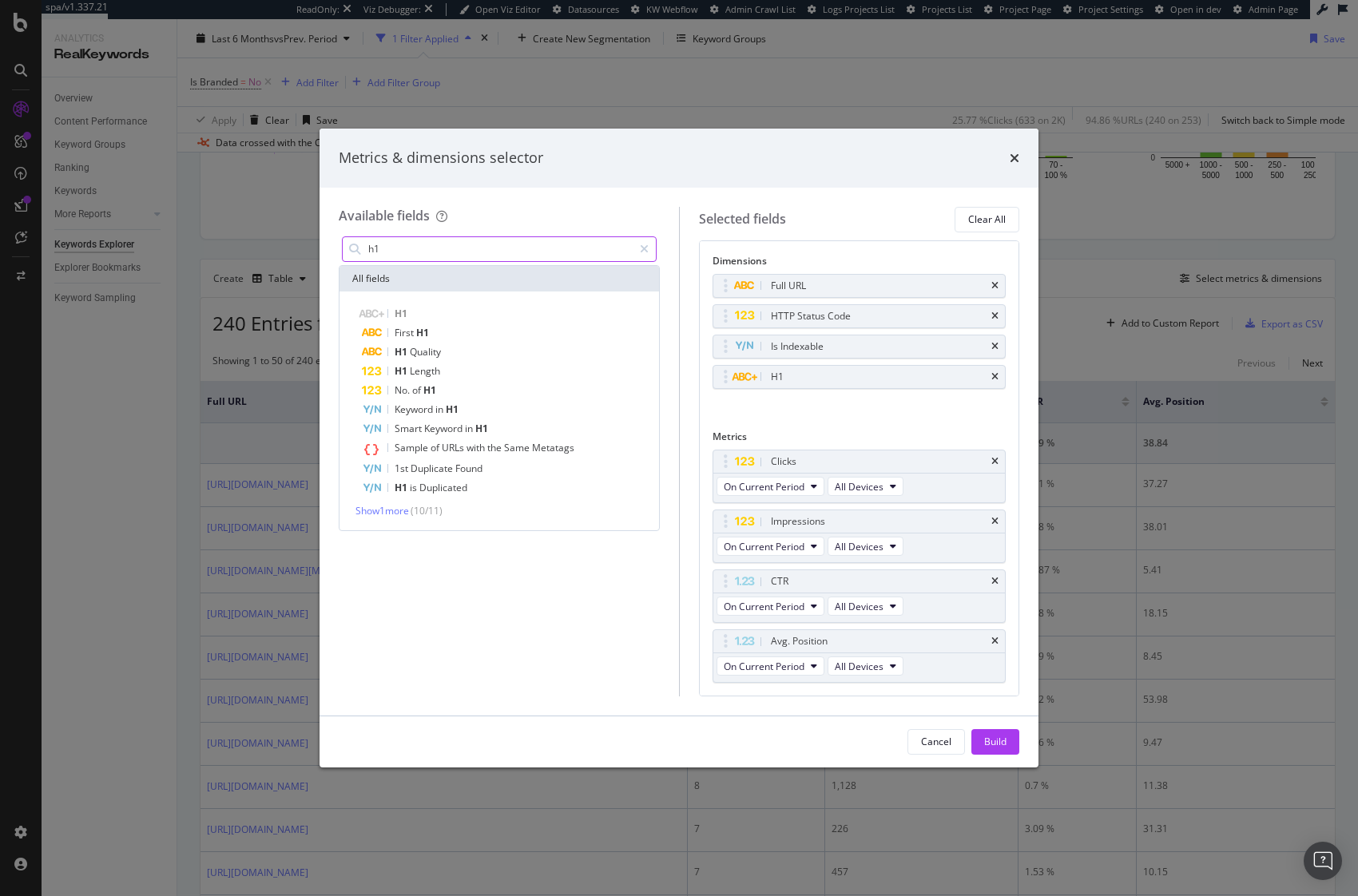
click at [408, 248] on input "h1" at bounding box center [500, 249] width 266 height 24
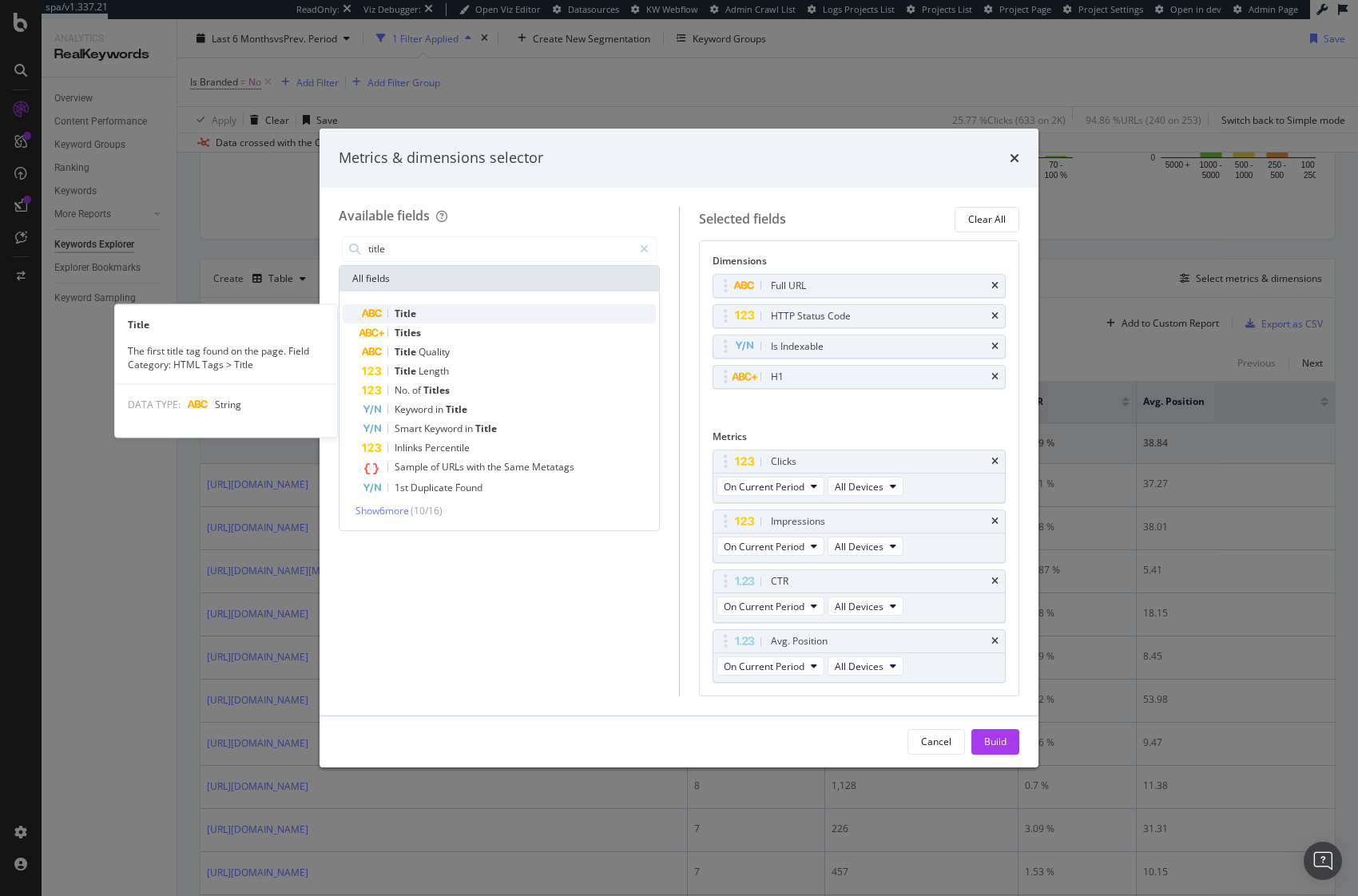
click at [418, 317] on div "Title" at bounding box center [509, 313] width 294 height 19
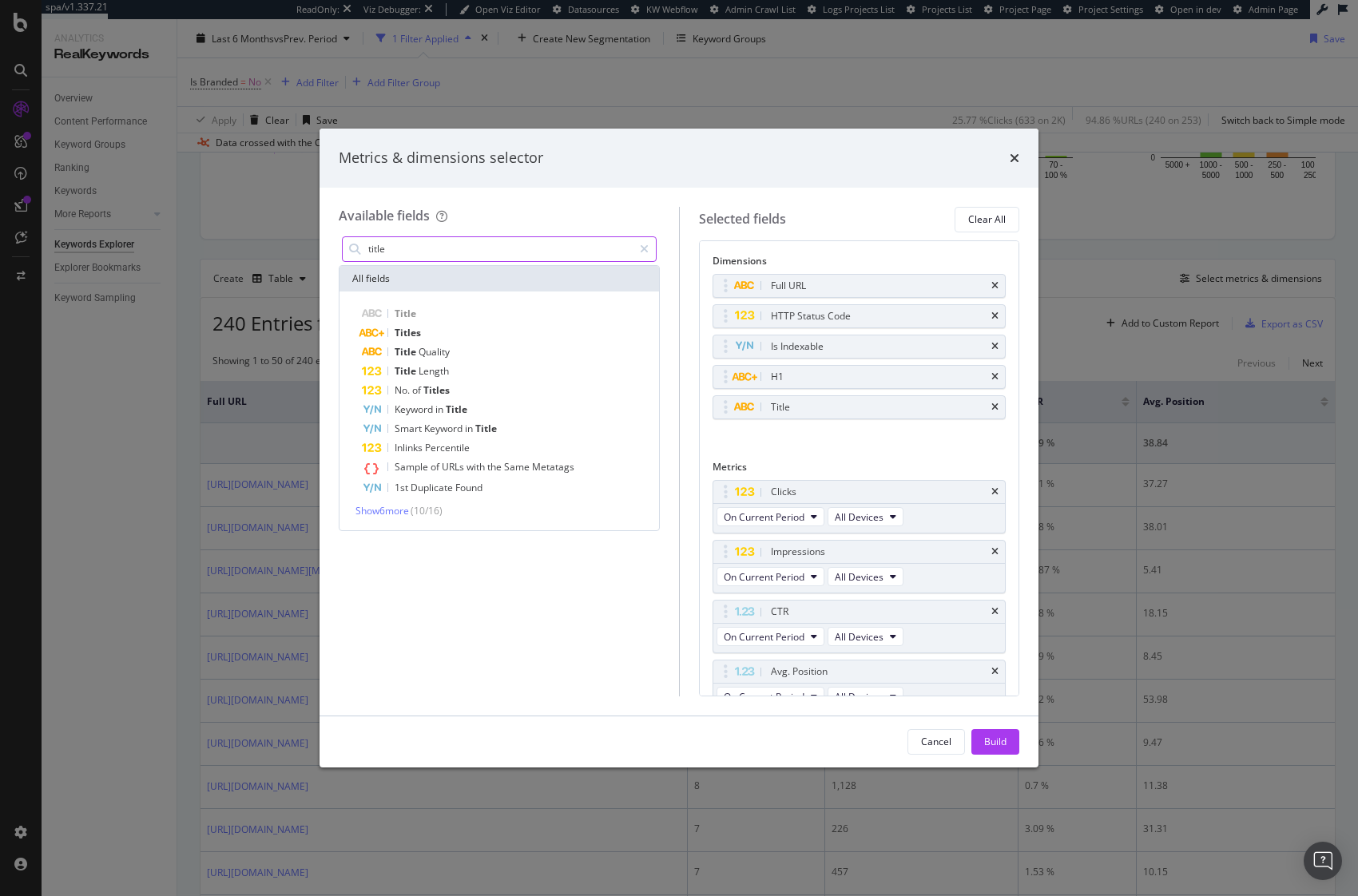
click at [418, 244] on input "title" at bounding box center [500, 249] width 266 height 24
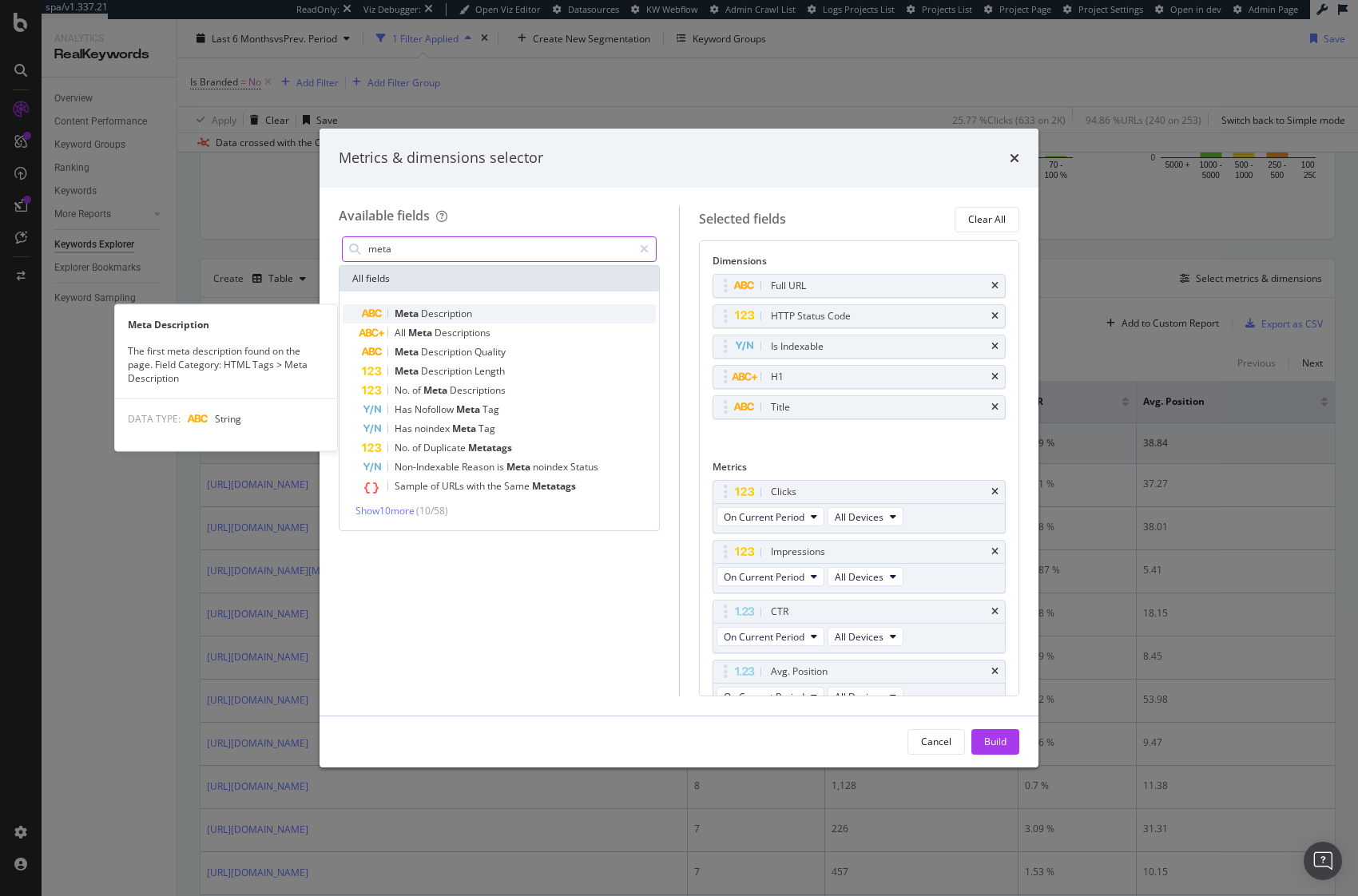
type input "meta"
click at [419, 317] on span "Meta" at bounding box center [408, 313] width 26 height 14
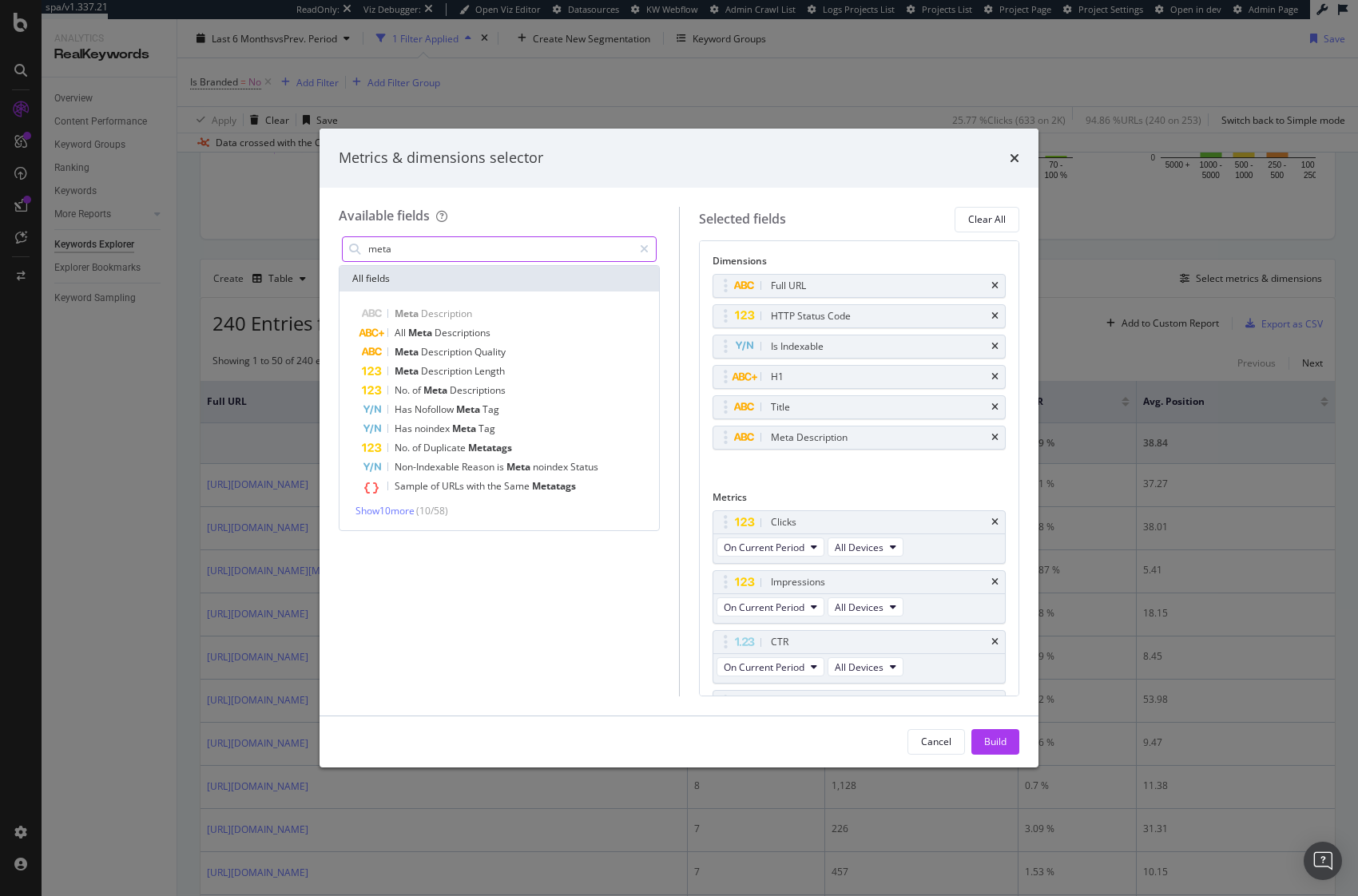
click at [416, 244] on input "meta" at bounding box center [500, 249] width 266 height 24
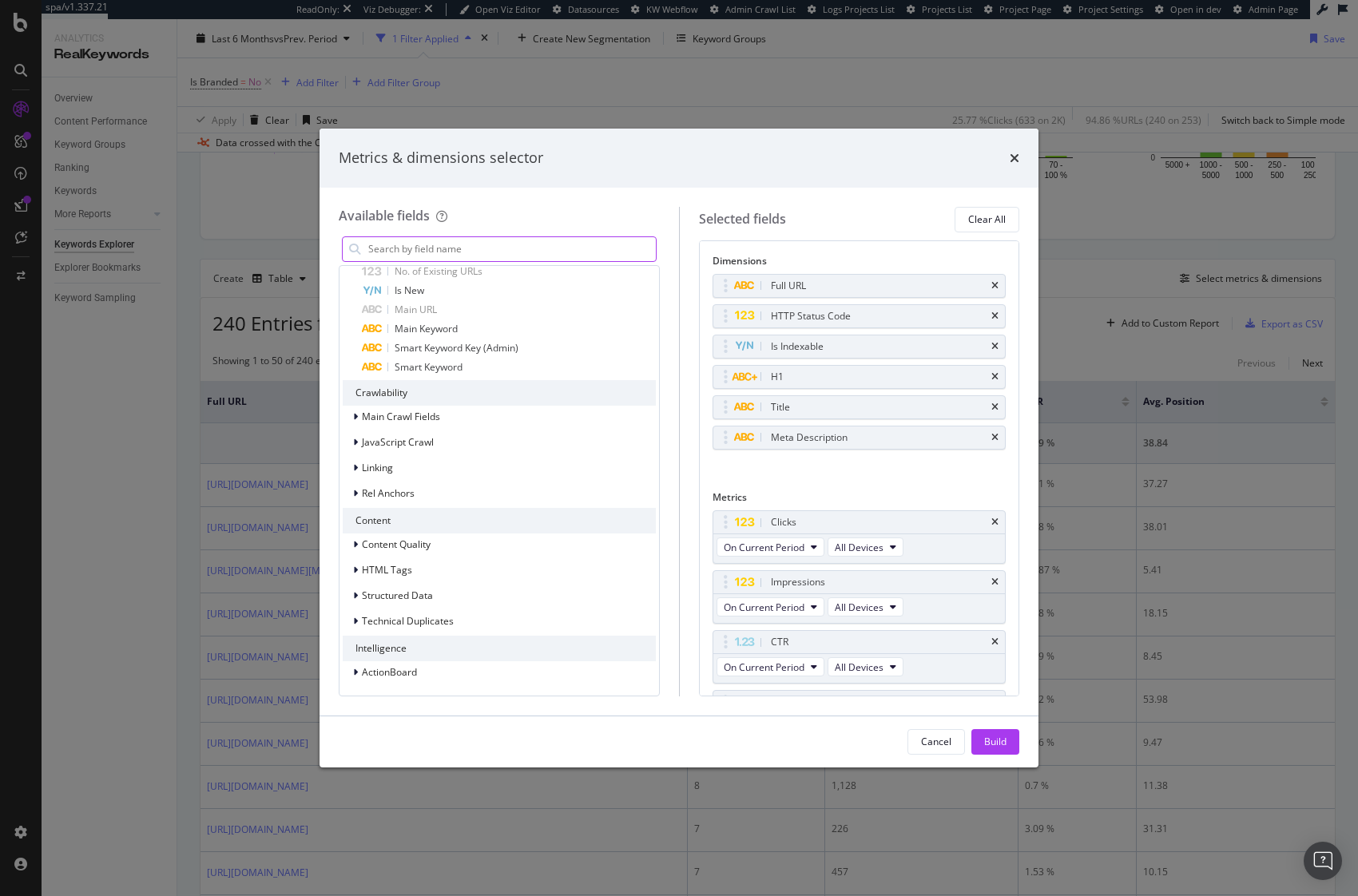
scroll to position [1224, 0]
click at [435, 593] on div "Structured Data" at bounding box center [500, 599] width 313 height 22
drag, startPoint x: 983, startPoint y: 745, endPoint x: 1224, endPoint y: 670, distance: 252.4
click at [984, 744] on div "Build" at bounding box center [994, 742] width 22 height 14
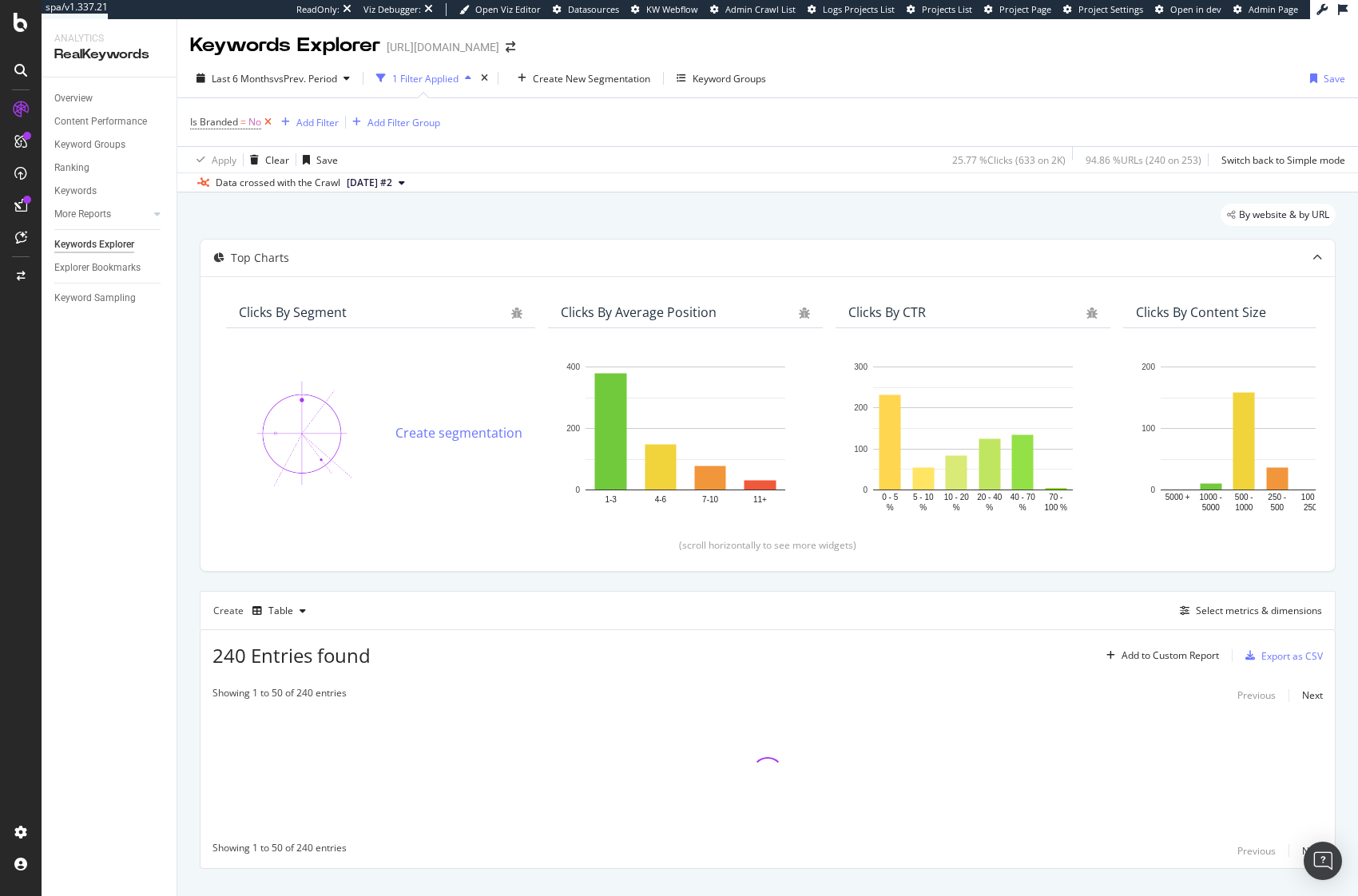
click at [269, 121] on icon at bounding box center [267, 121] width 14 height 16
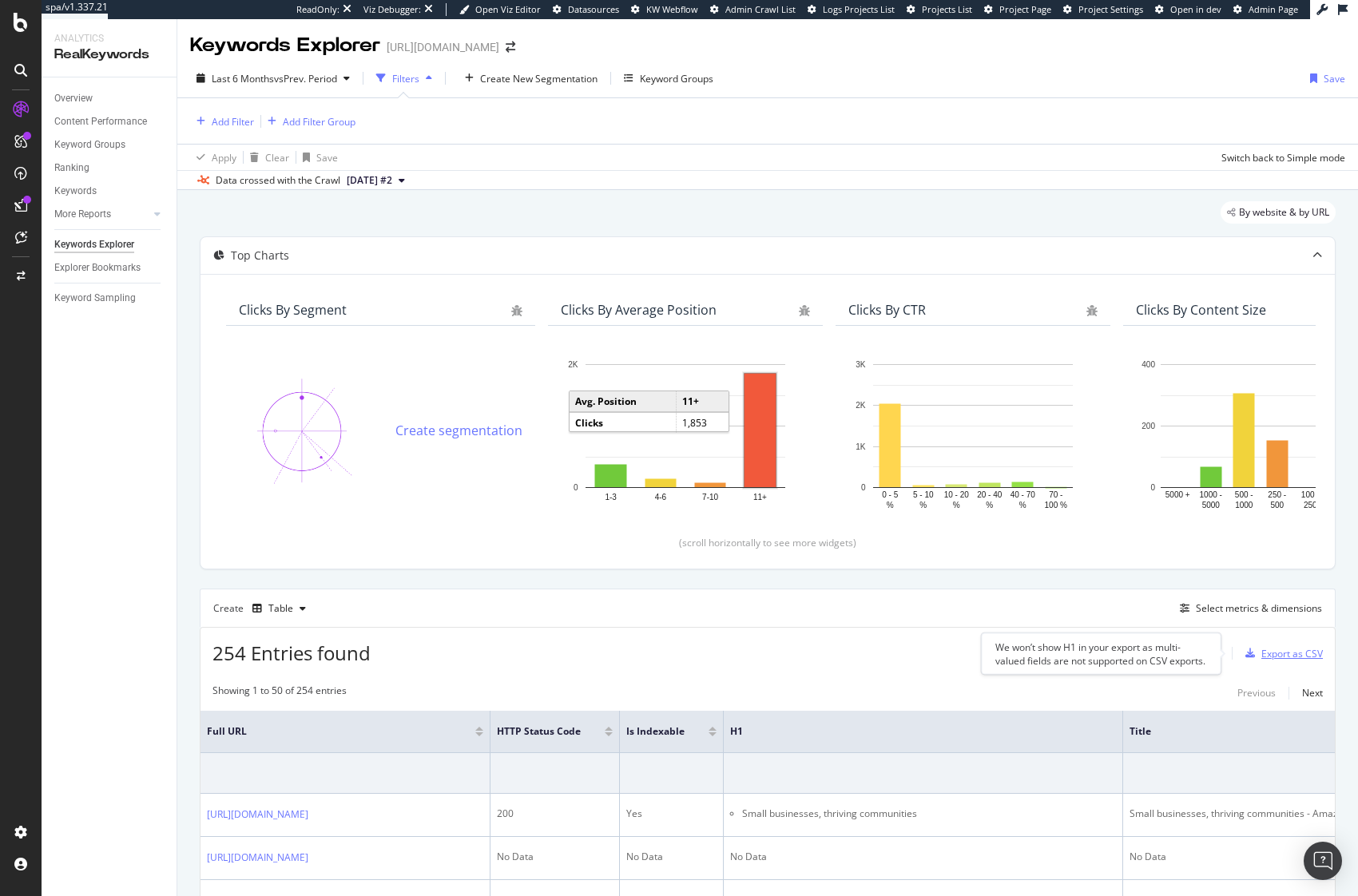
click at [1261, 656] on div "Export as CSV" at bounding box center [1292, 654] width 62 height 14
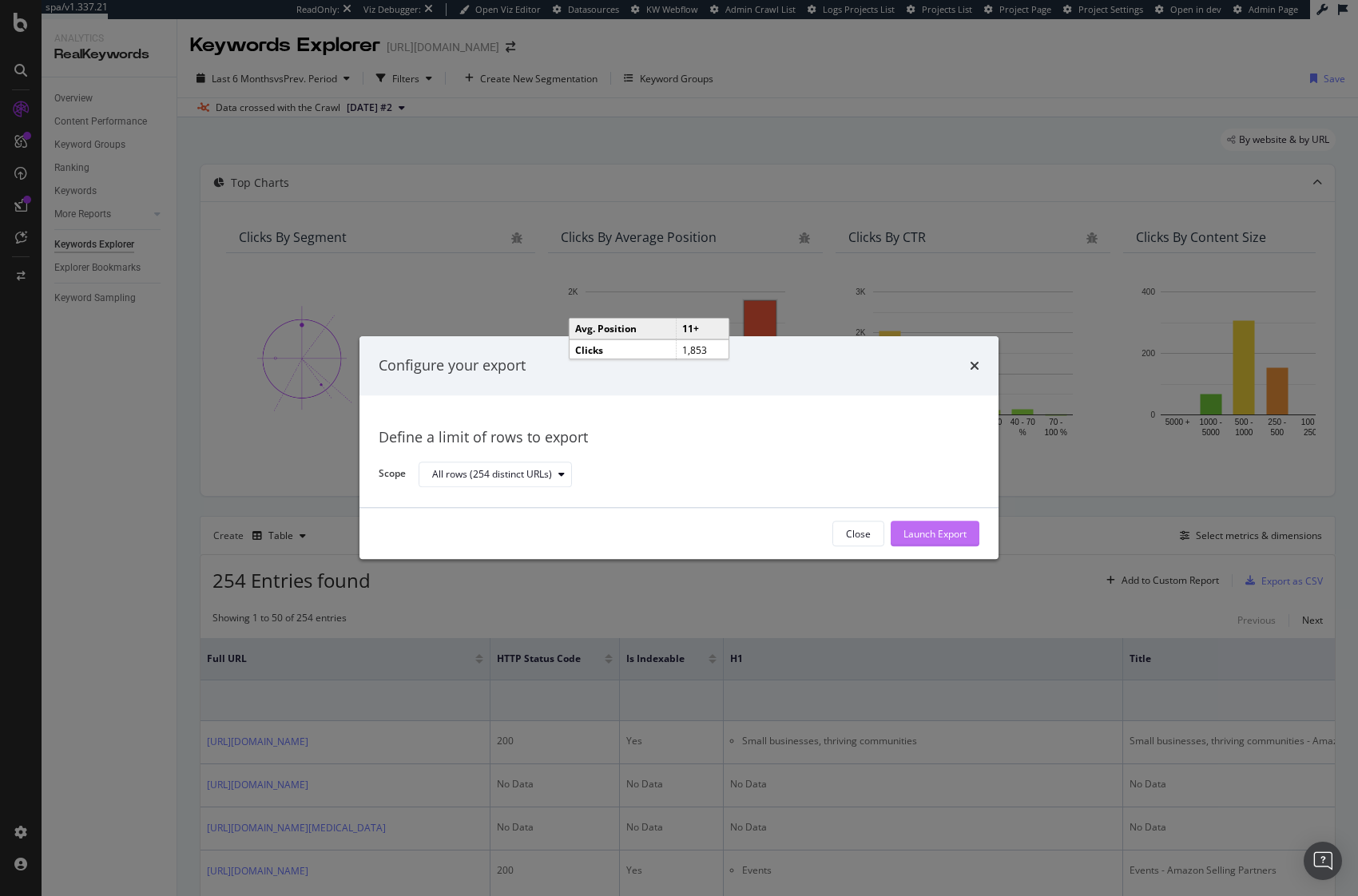
click at [960, 533] on div "Launch Export" at bounding box center [935, 534] width 63 height 14
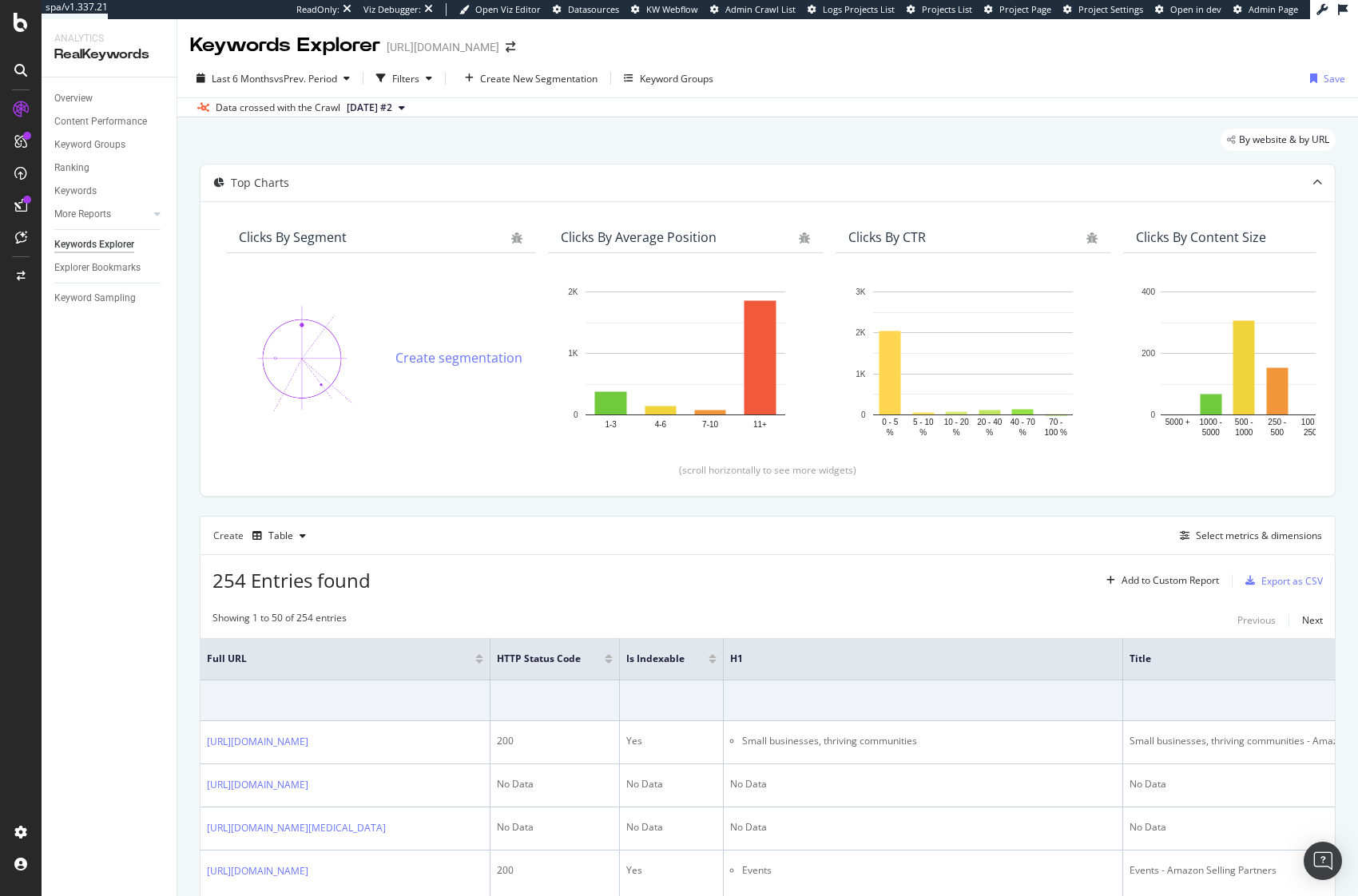
click at [90, 97] on div "Overview" at bounding box center [73, 98] width 39 height 16
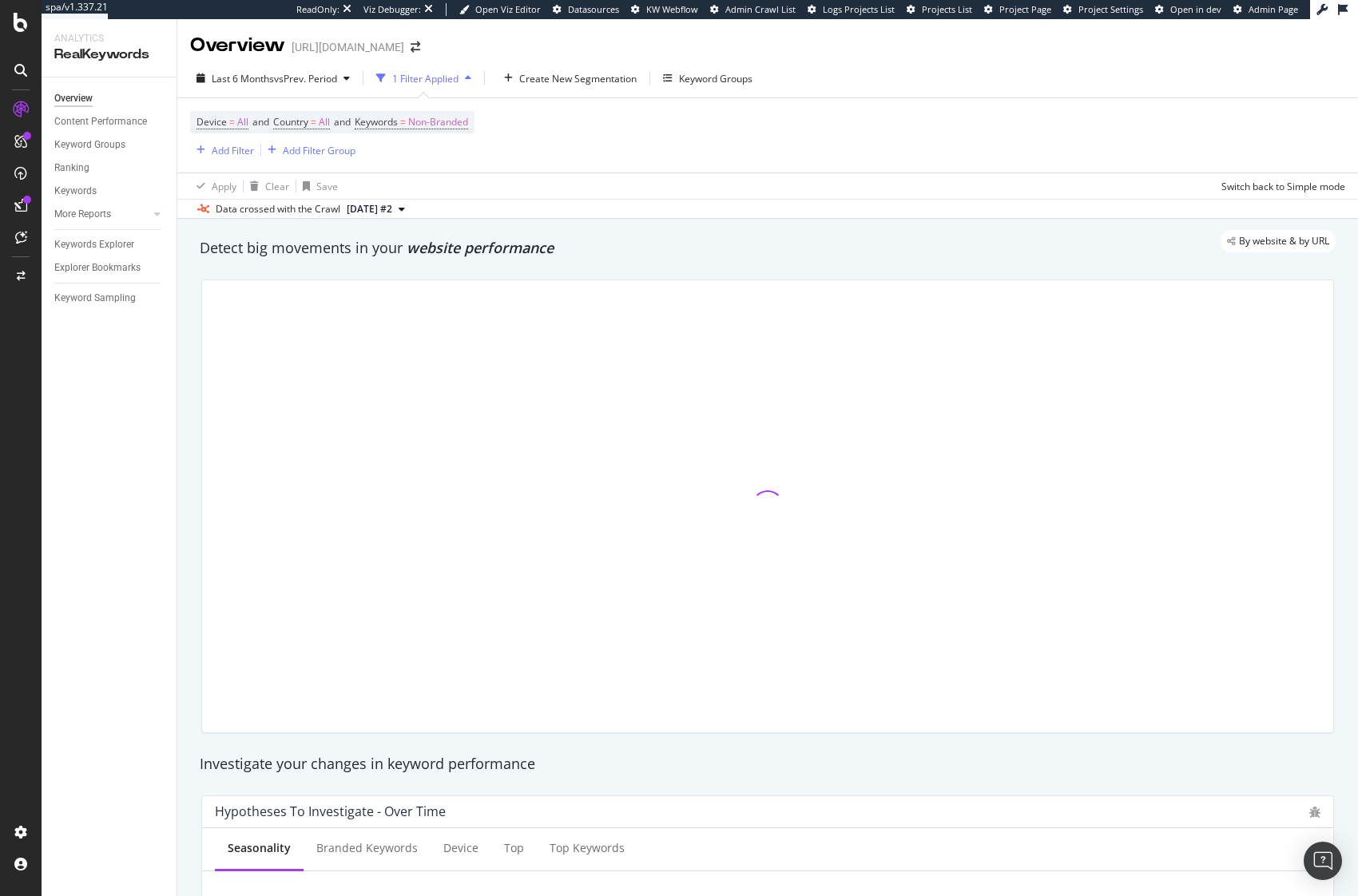
click at [685, 249] on div "By website & by URL" at bounding box center [760, 240] width 1152 height 22
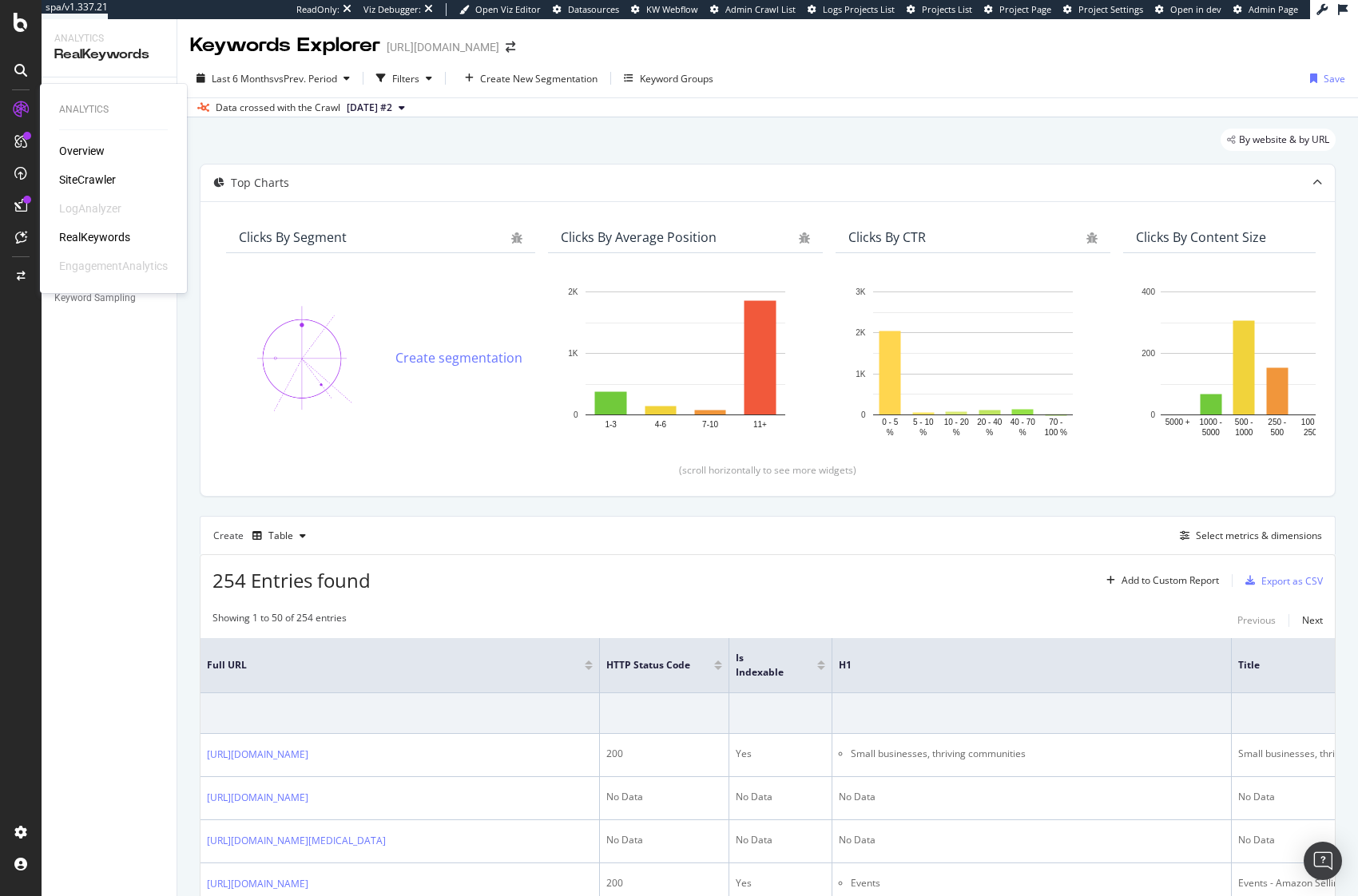
click at [75, 181] on div "SiteCrawler" at bounding box center [87, 179] width 57 height 16
